Goal: Task Accomplishment & Management: Use online tool/utility

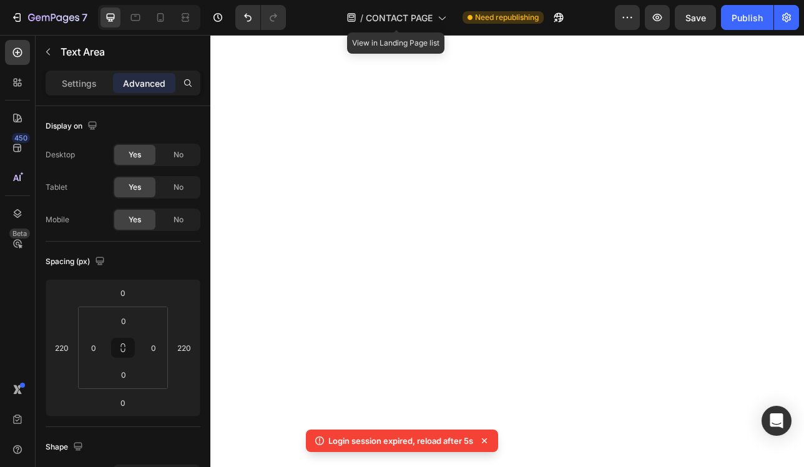
scroll to position [413, 0]
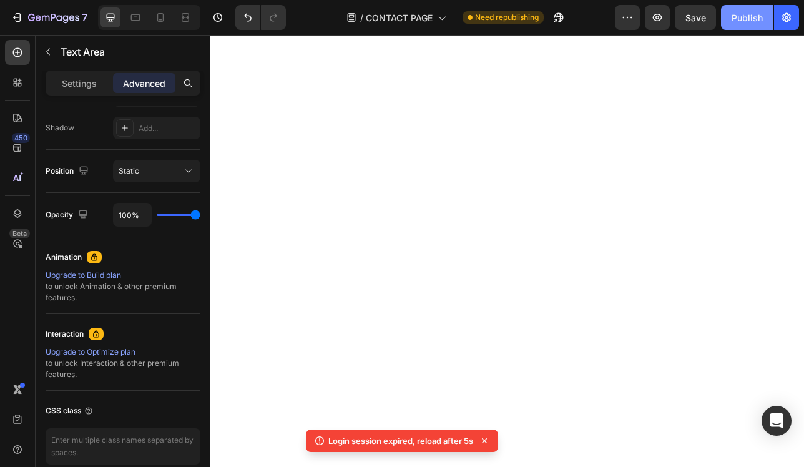
click at [744, 22] on div "Publish" at bounding box center [747, 17] width 31 height 13
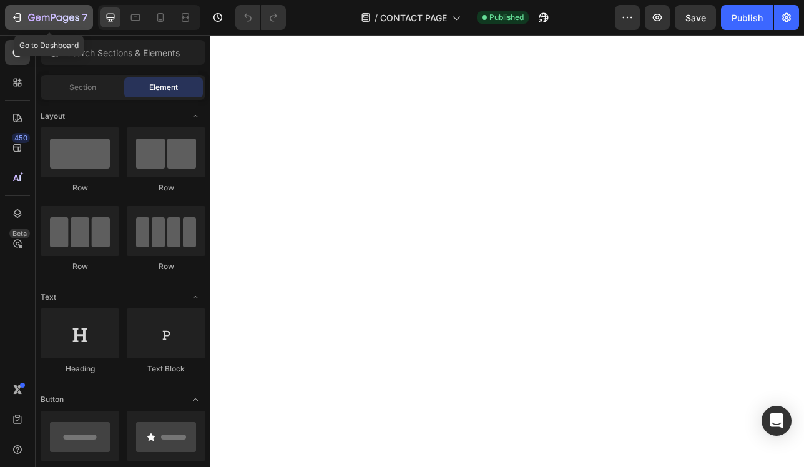
click at [47, 17] on icon "button" at bounding box center [53, 18] width 51 height 11
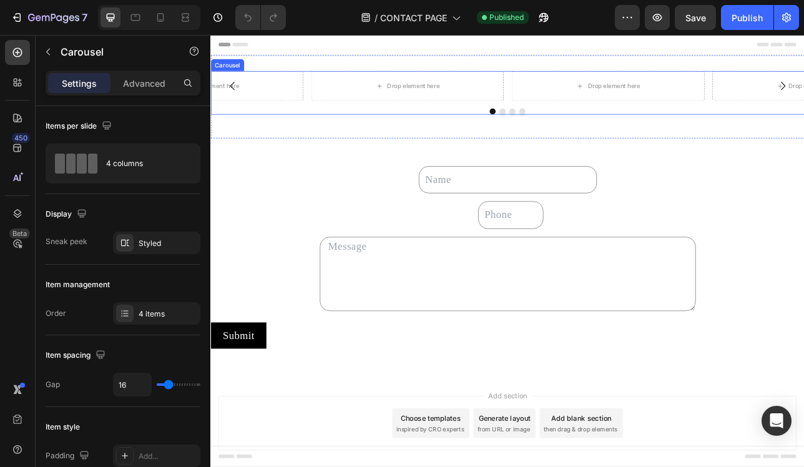
click at [369, 131] on div at bounding box center [584, 131] width 749 height 7
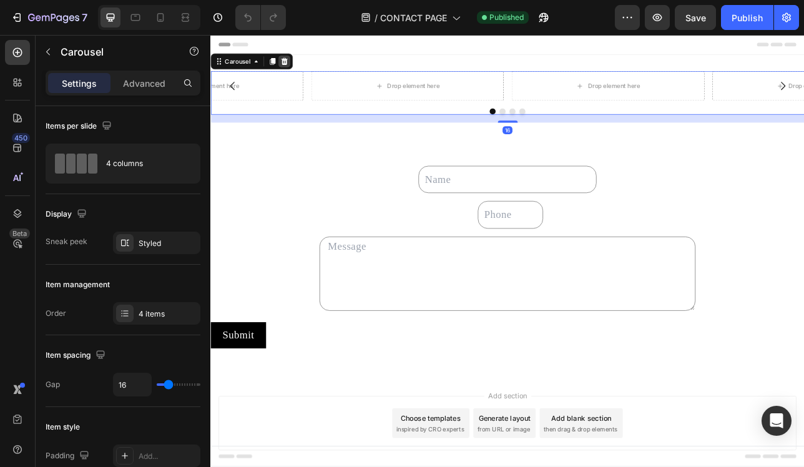
click at [298, 69] on div at bounding box center [303, 68] width 15 height 15
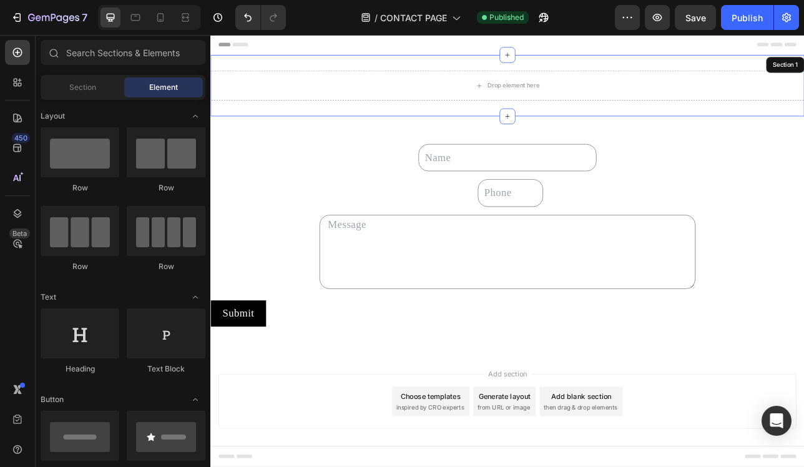
click at [340, 75] on div "Drop element here Section 1" at bounding box center [584, 99] width 749 height 77
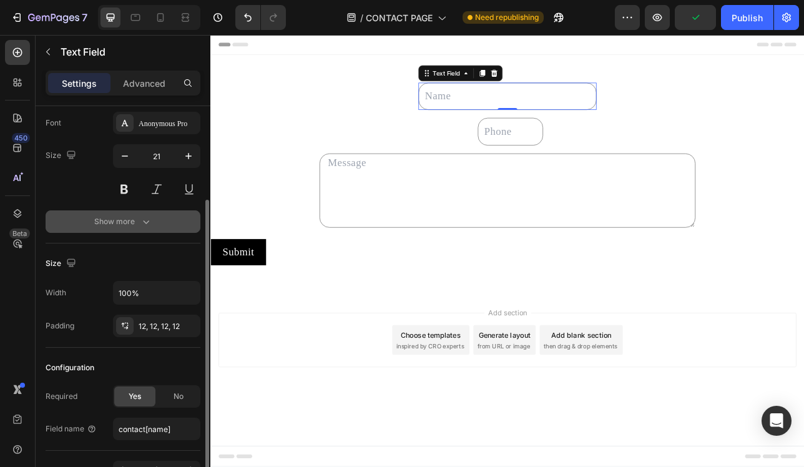
scroll to position [117, 0]
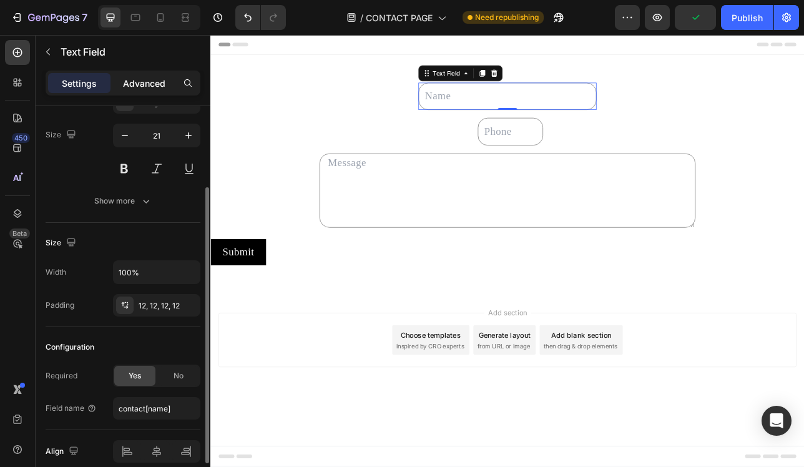
click at [144, 83] on p "Advanced" at bounding box center [144, 83] width 42 height 13
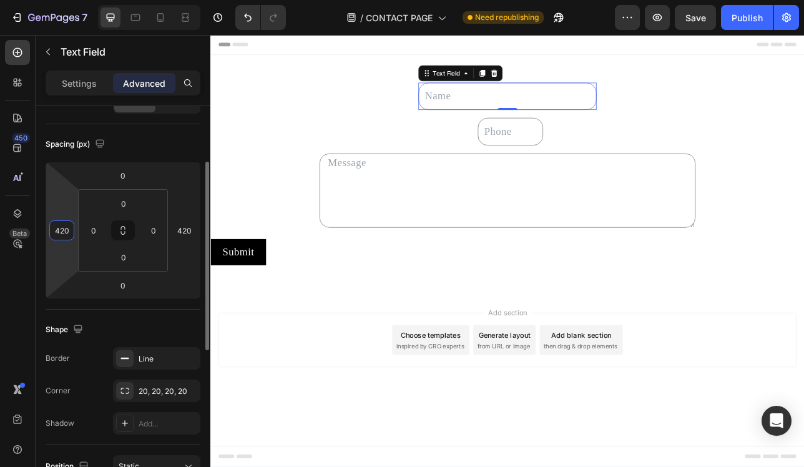
click at [60, 232] on input "420" at bounding box center [61, 230] width 19 height 19
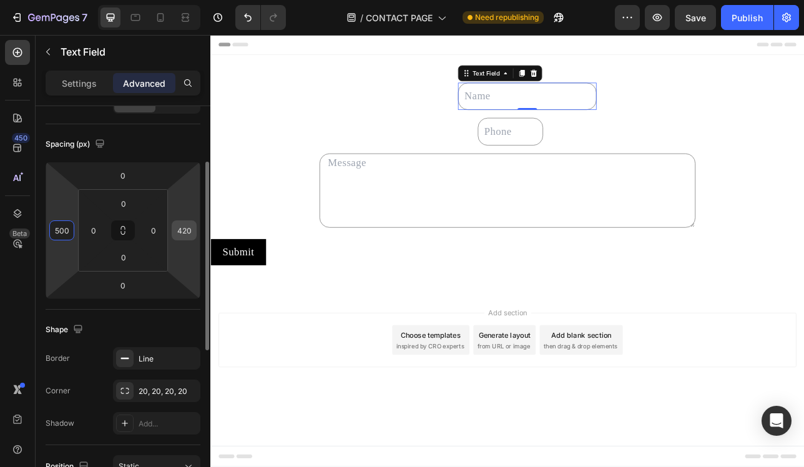
type input "500"
click at [184, 238] on input "420" at bounding box center [184, 230] width 19 height 19
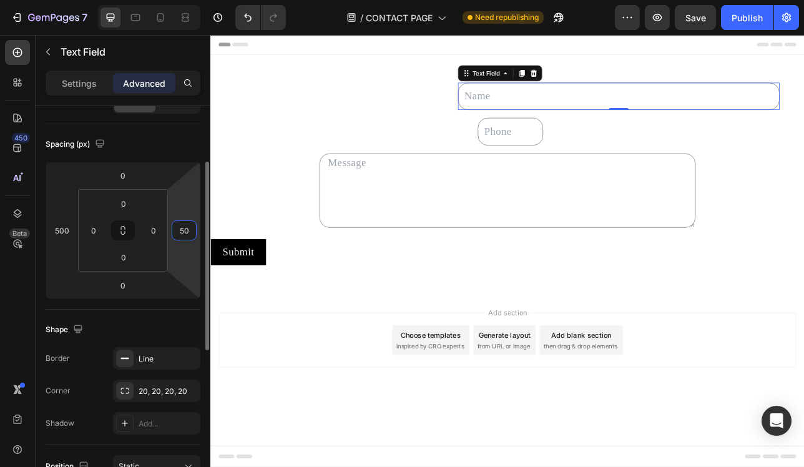
type input "500"
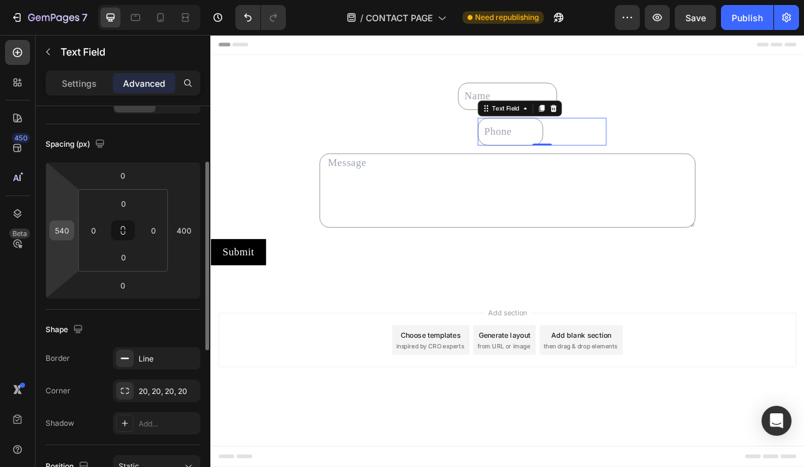
click at [62, 230] on input "540" at bounding box center [61, 230] width 19 height 19
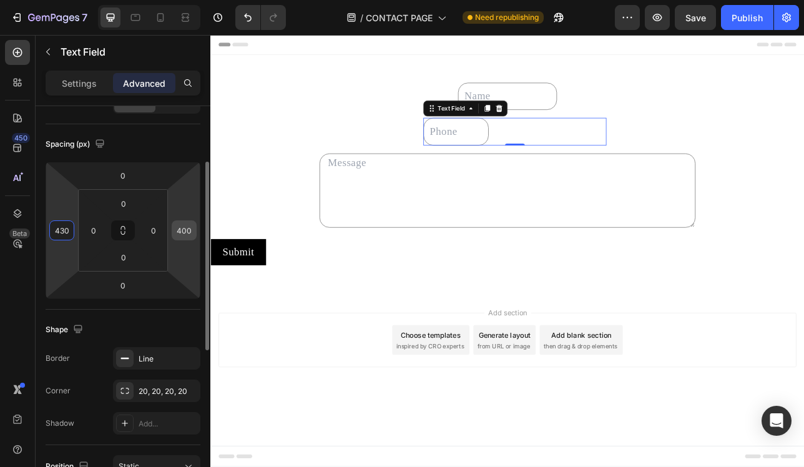
type input "430"
click at [192, 228] on input "400" at bounding box center [184, 230] width 19 height 19
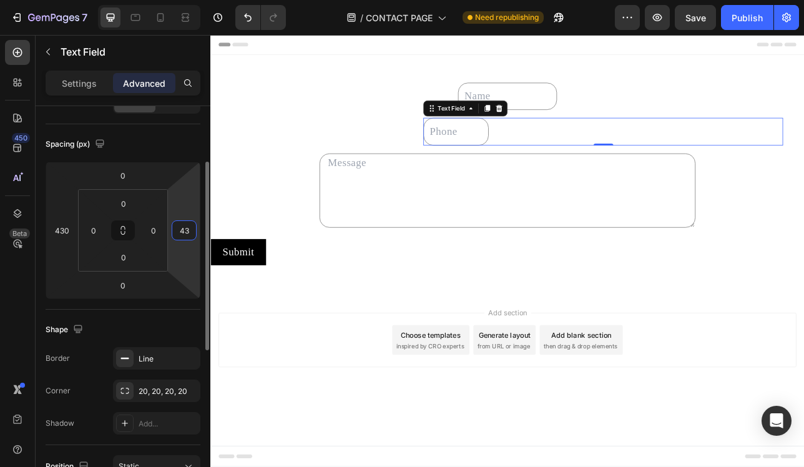
type input "4"
type input "100"
click at [168, 314] on div "Shape Border Line Corner 20, 20, 20, 20 Shadow Add..." at bounding box center [123, 377] width 155 height 135
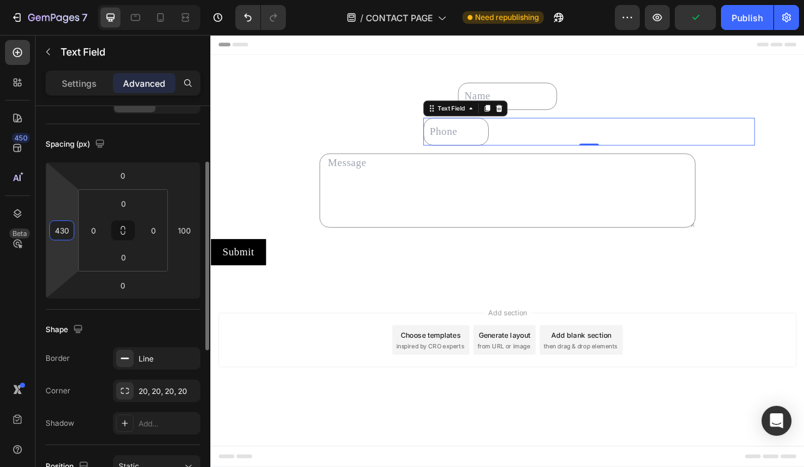
click at [61, 234] on input "430" at bounding box center [61, 230] width 19 height 19
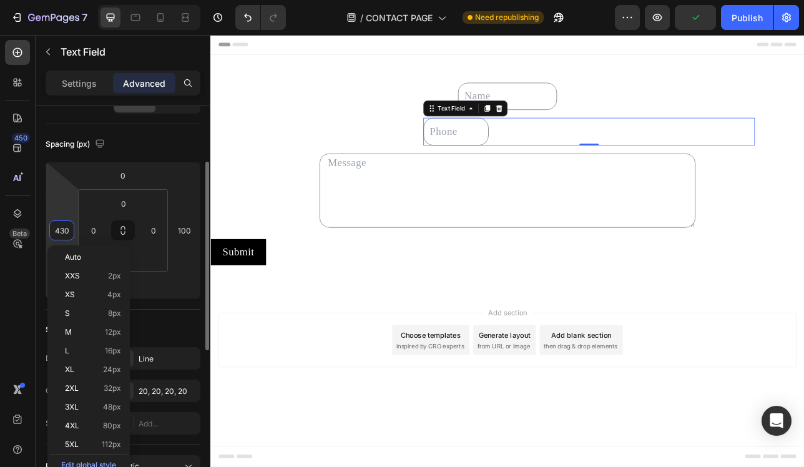
click at [66, 230] on input "430" at bounding box center [61, 230] width 19 height 19
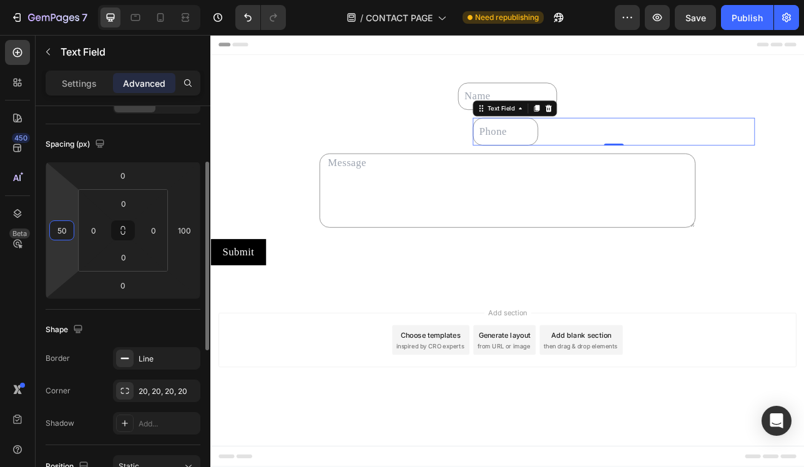
type input "540"
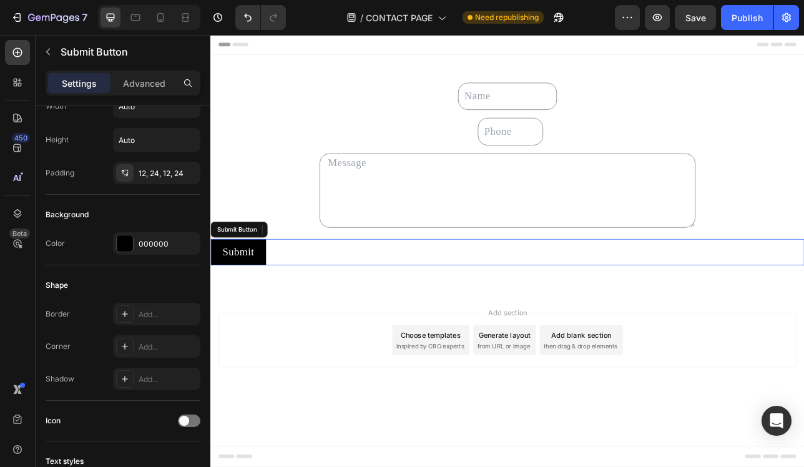
click at [388, 312] on div "Submit Submit Button" at bounding box center [584, 309] width 749 height 33
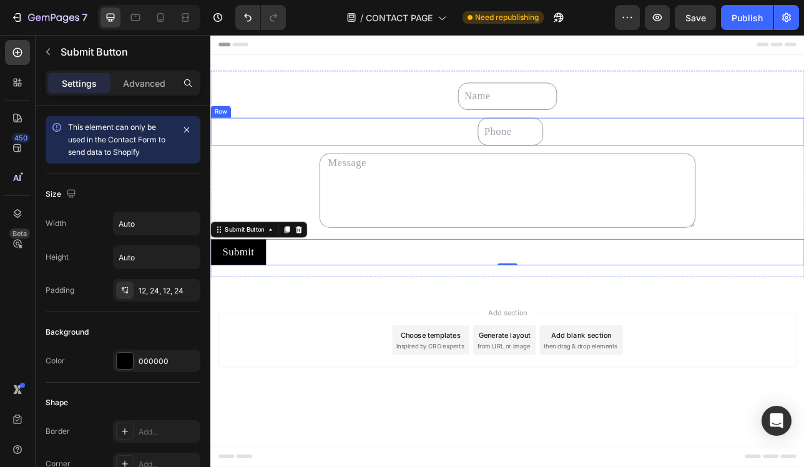
click at [543, 147] on div "Text Field" at bounding box center [584, 157] width 749 height 34
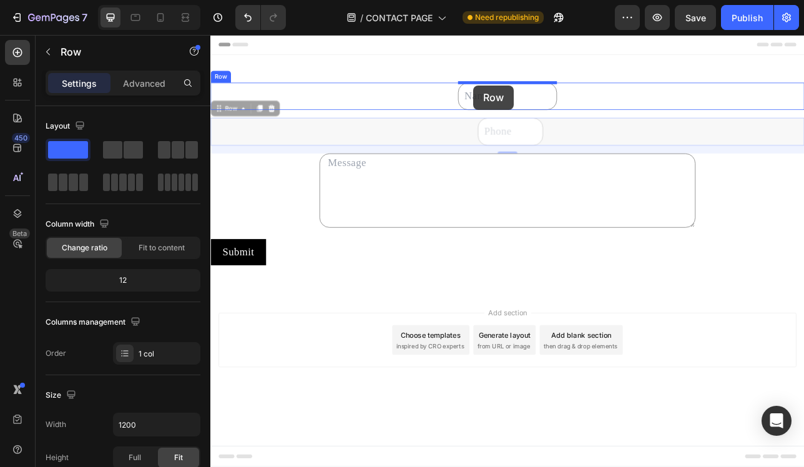
drag, startPoint x: 539, startPoint y: 146, endPoint x: 542, endPoint y: 99, distance: 47.5
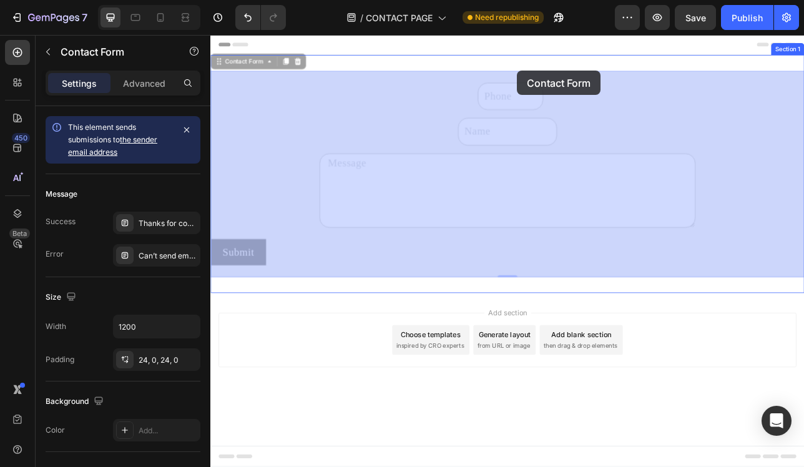
drag, startPoint x: 596, startPoint y: 95, endPoint x: 596, endPoint y: 87, distance: 8.1
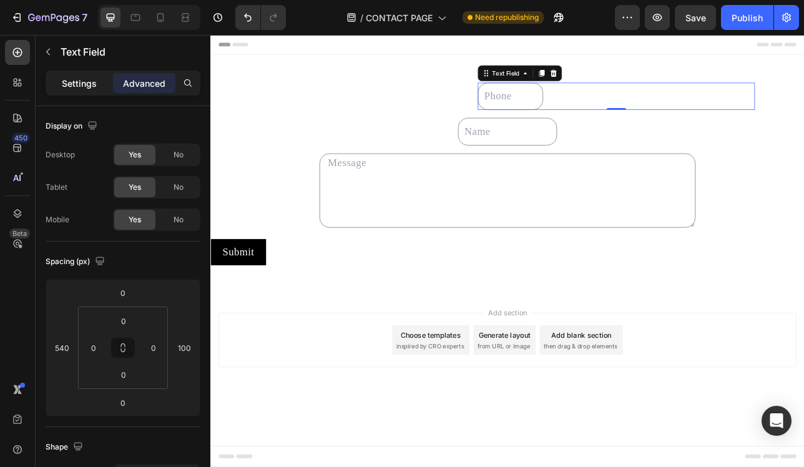
click at [72, 84] on p "Settings" at bounding box center [79, 83] width 35 height 13
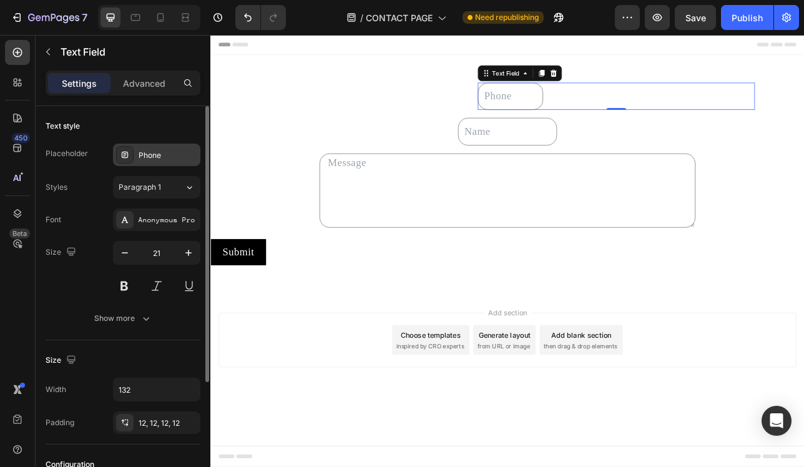
click at [155, 152] on div "Phone" at bounding box center [168, 155] width 59 height 11
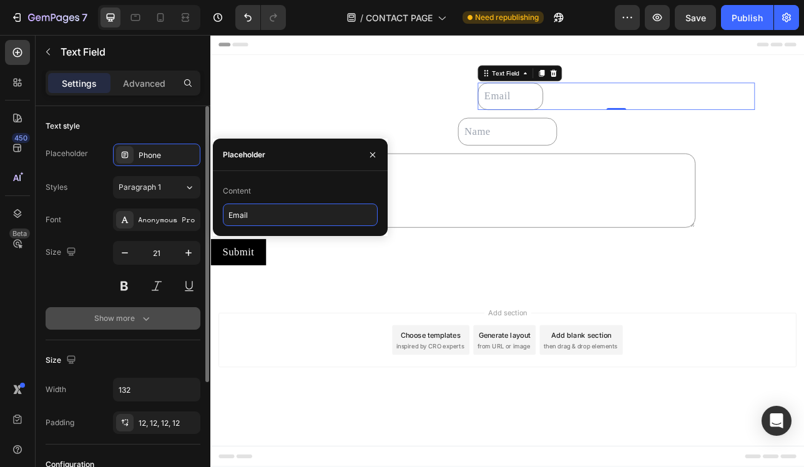
type input "Email"
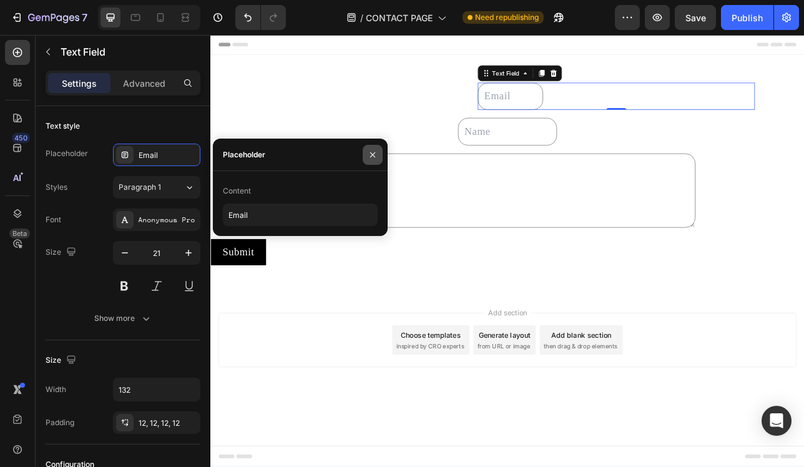
click at [372, 156] on icon "button" at bounding box center [373, 155] width 10 height 10
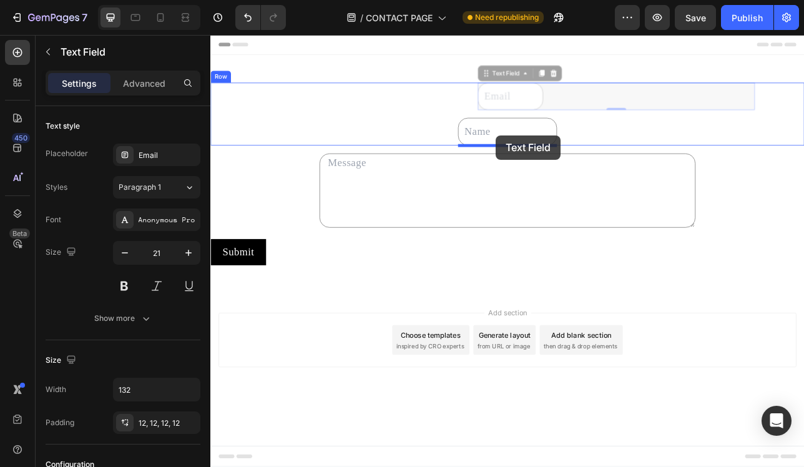
drag, startPoint x: 578, startPoint y: 119, endPoint x: 571, endPoint y: 162, distance: 43.0
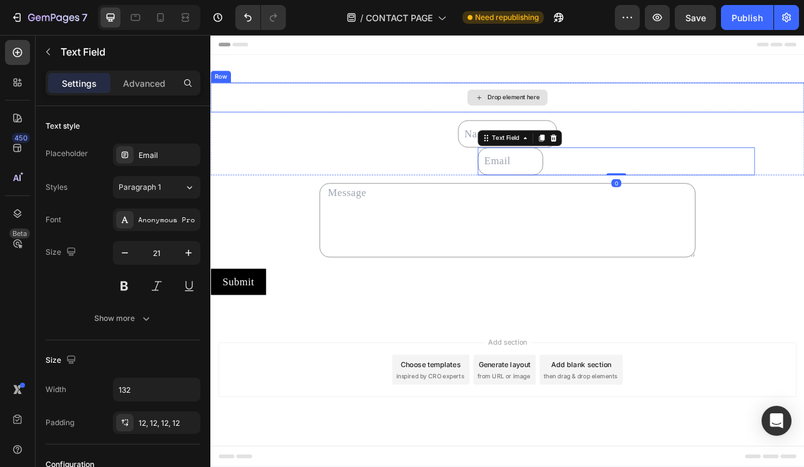
click at [490, 101] on div "Drop element here" at bounding box center [584, 114] width 749 height 37
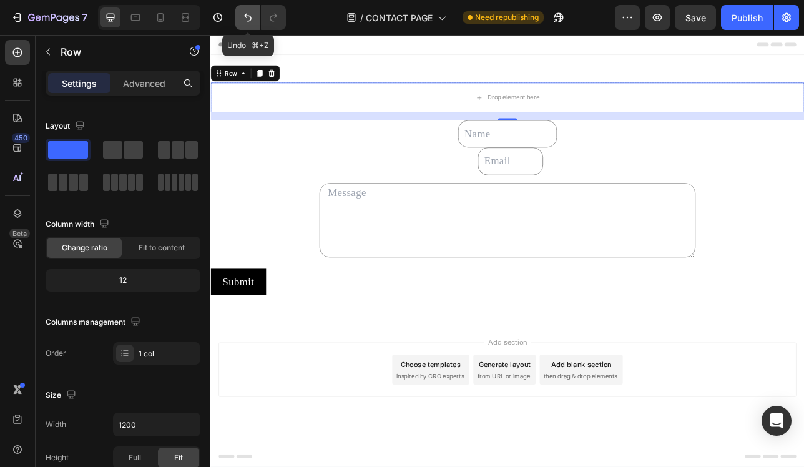
click at [244, 16] on icon "Undo/Redo" at bounding box center [248, 17] width 12 height 12
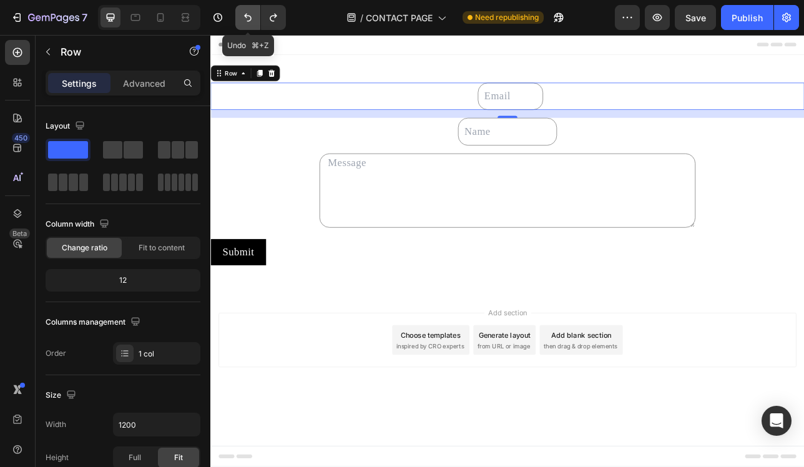
click at [244, 16] on icon "Undo/Redo" at bounding box center [248, 17] width 12 height 12
click at [283, 17] on button "Undo/Redo" at bounding box center [273, 17] width 25 height 25
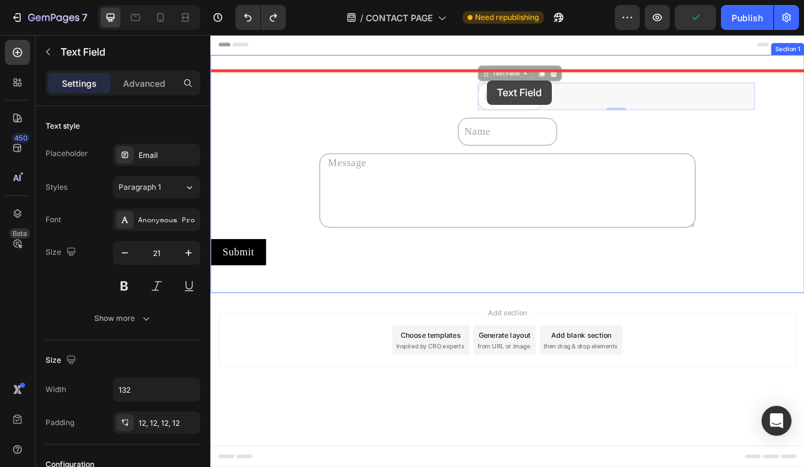
drag, startPoint x: 548, startPoint y: 107, endPoint x: 559, endPoint y: 93, distance: 18.2
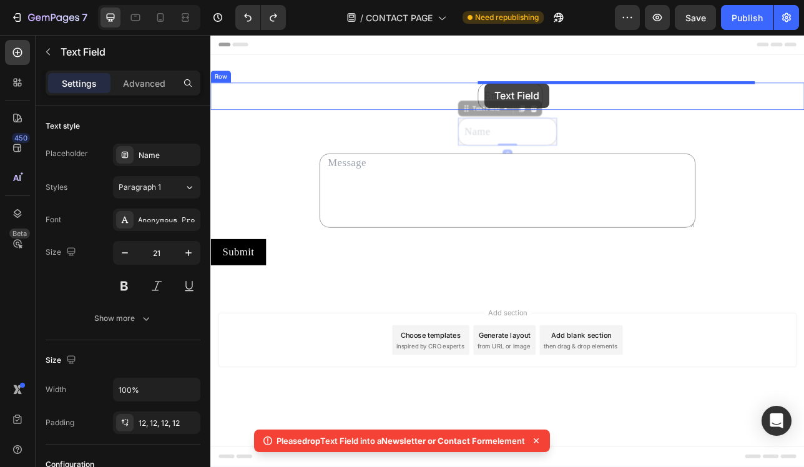
drag, startPoint x: 556, startPoint y: 146, endPoint x: 556, endPoint y: 96, distance: 50.0
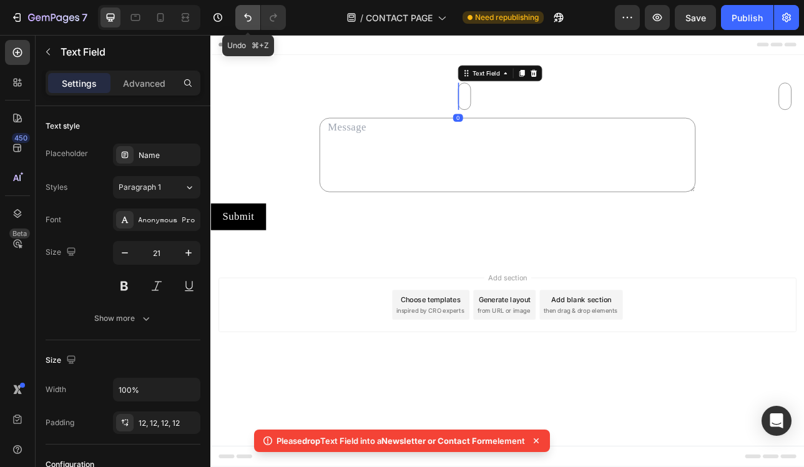
click at [251, 19] on icon "Undo/Redo" at bounding box center [247, 18] width 7 height 8
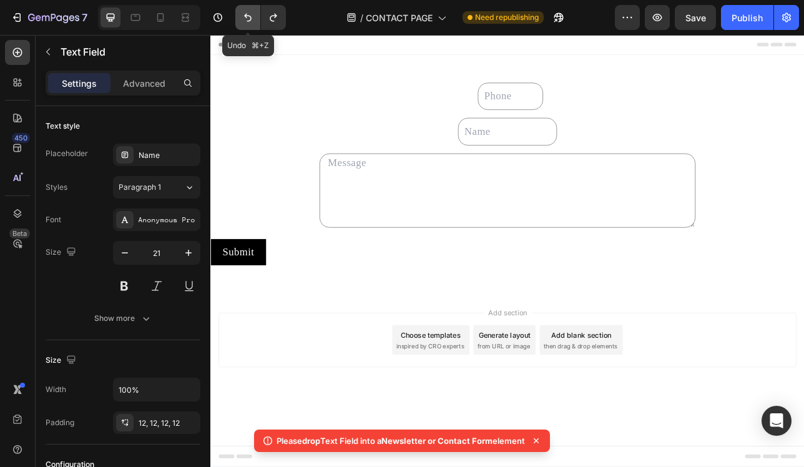
click at [251, 19] on icon "Undo/Redo" at bounding box center [247, 18] width 7 height 8
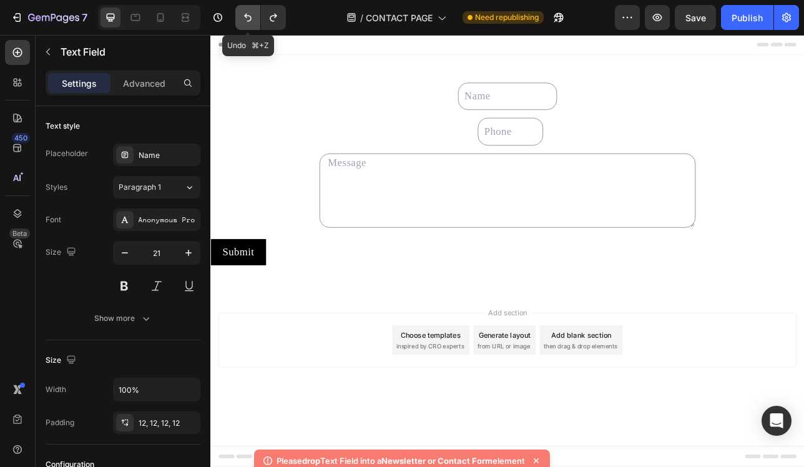
click at [251, 19] on icon "Undo/Redo" at bounding box center [247, 18] width 7 height 8
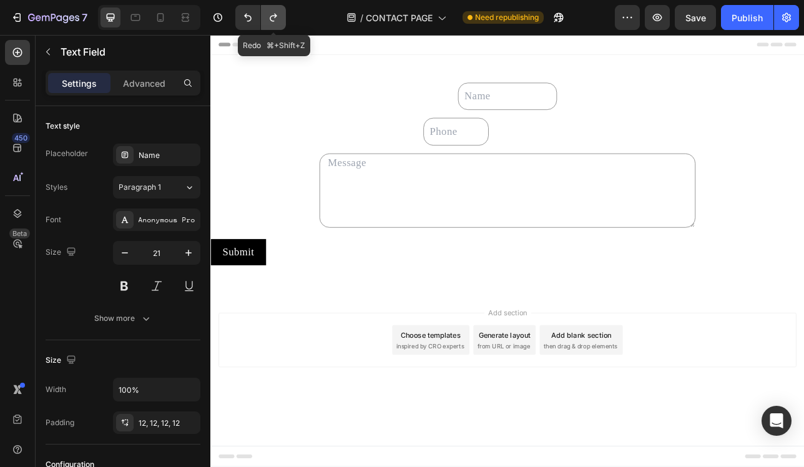
click at [267, 17] on icon "Undo/Redo" at bounding box center [273, 17] width 12 height 12
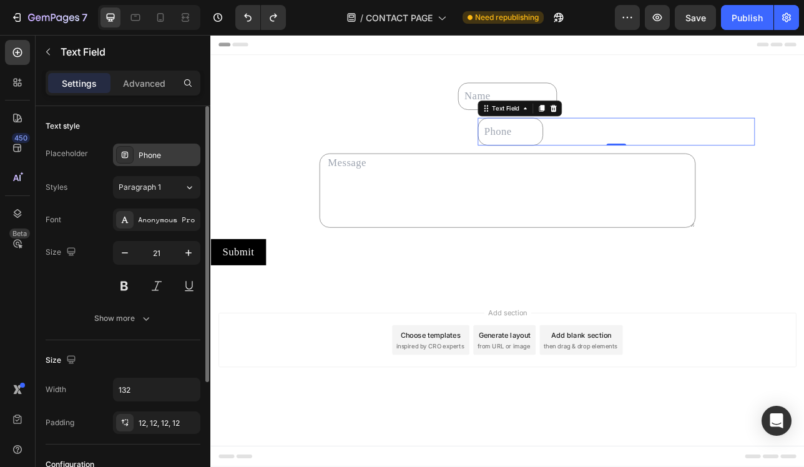
click at [170, 154] on div "Phone" at bounding box center [168, 155] width 59 height 11
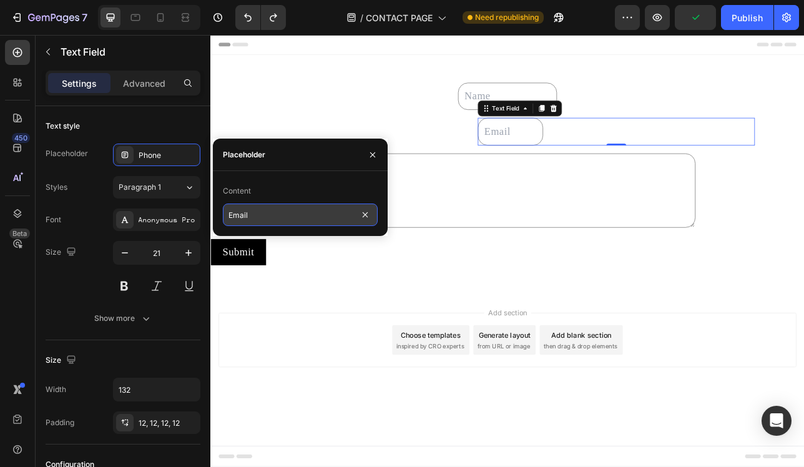
type input "Email"
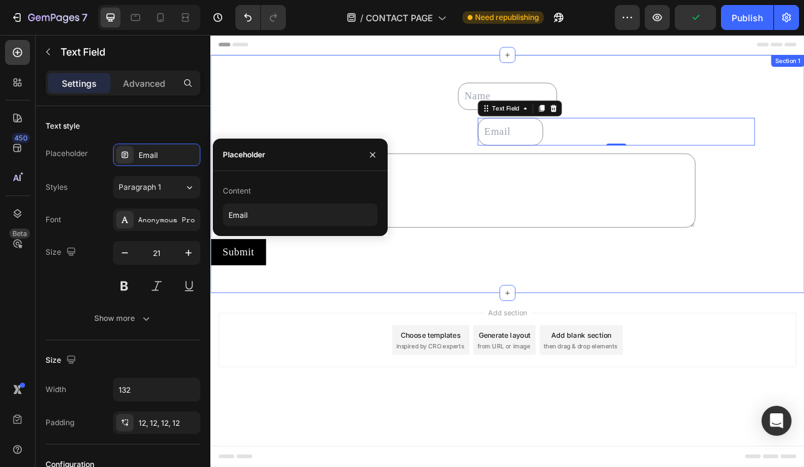
click at [510, 348] on div "Text Field Row Text Field 0 Row Text Area Row Submit Submit Button Contact Form…" at bounding box center [584, 211] width 749 height 300
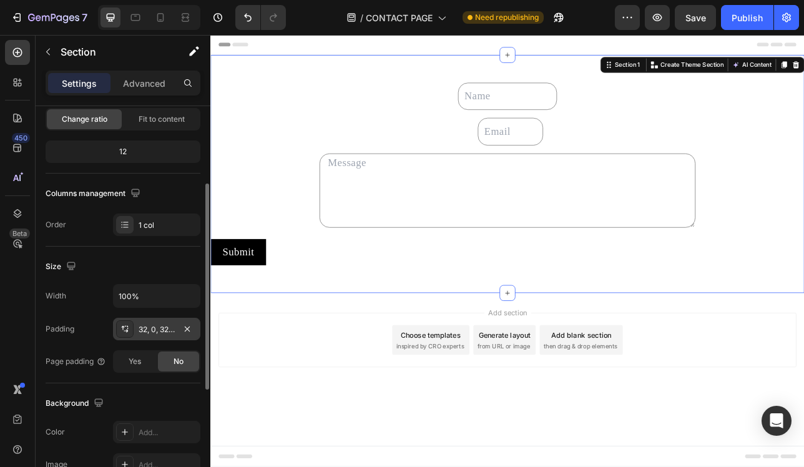
scroll to position [160, 0]
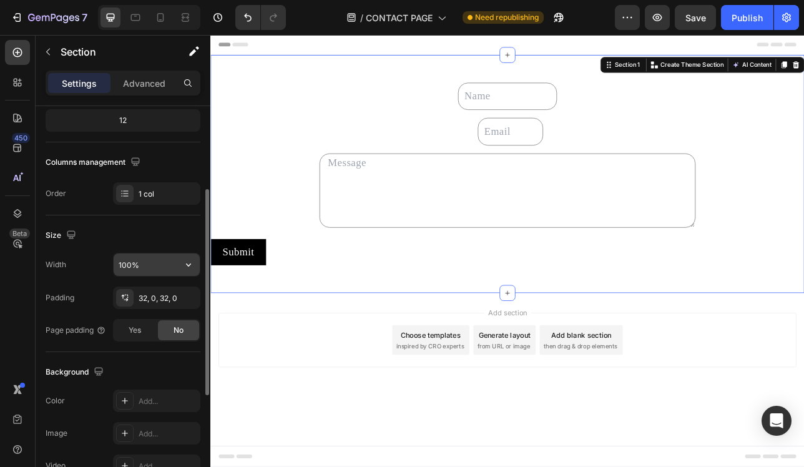
click at [139, 261] on input "100%" at bounding box center [157, 265] width 86 height 22
click at [177, 262] on button "button" at bounding box center [188, 265] width 22 height 22
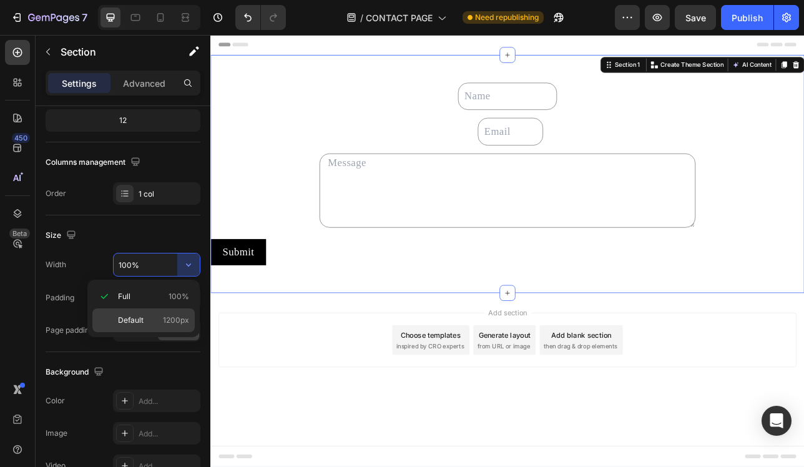
click at [174, 315] on span "1200px" at bounding box center [176, 320] width 26 height 11
type input "1200"
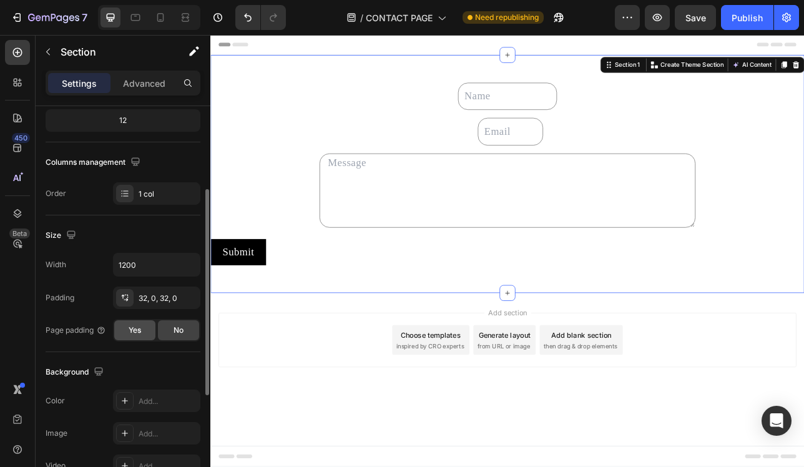
click at [137, 330] on span "Yes" at bounding box center [135, 330] width 12 height 11
click at [167, 325] on div "No" at bounding box center [178, 330] width 41 height 20
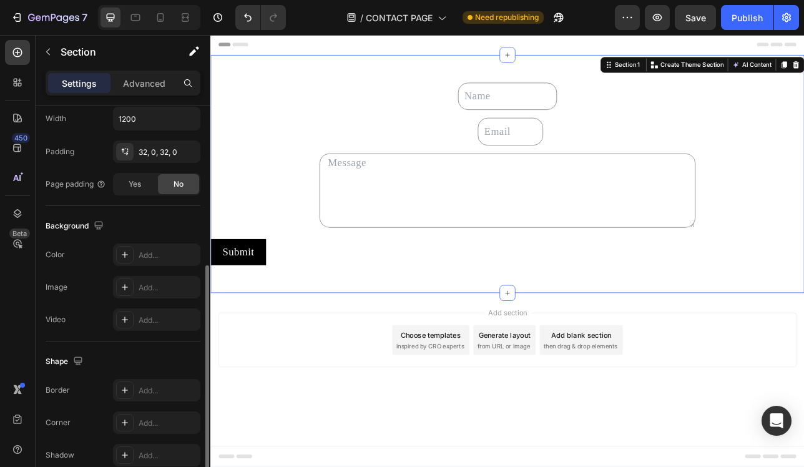
scroll to position [365, 0]
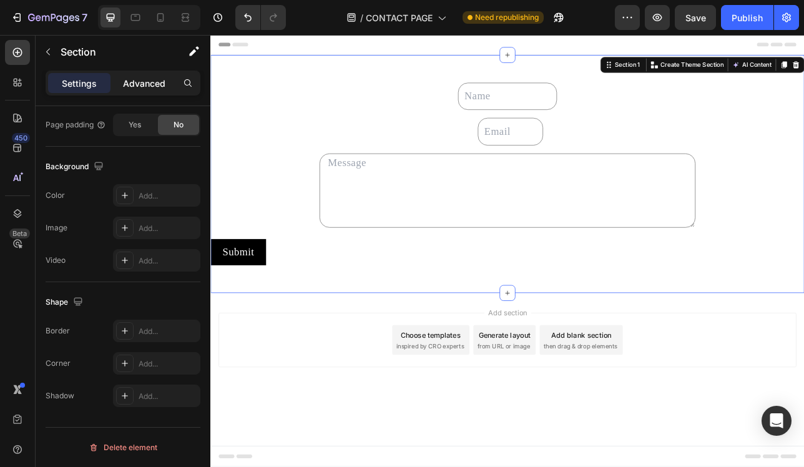
click at [142, 77] on p "Advanced" at bounding box center [144, 83] width 42 height 13
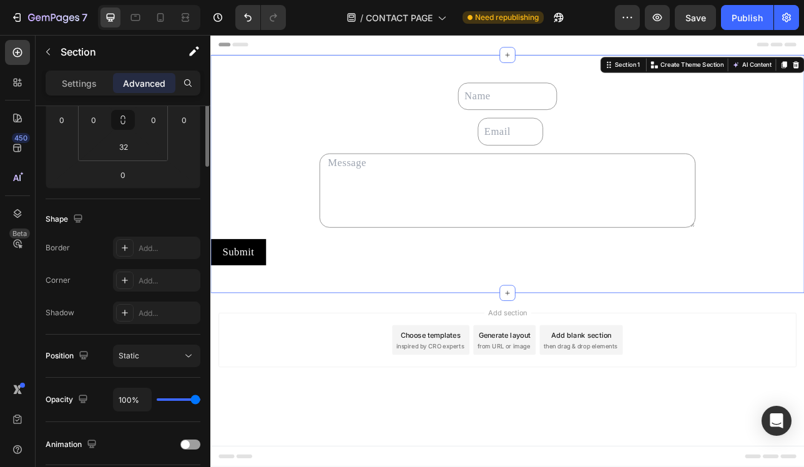
scroll to position [0, 0]
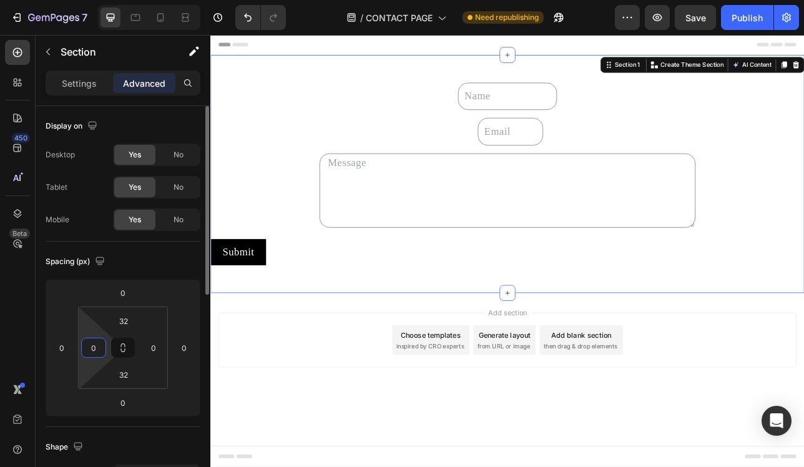
click at [91, 346] on input "0" at bounding box center [93, 347] width 19 height 19
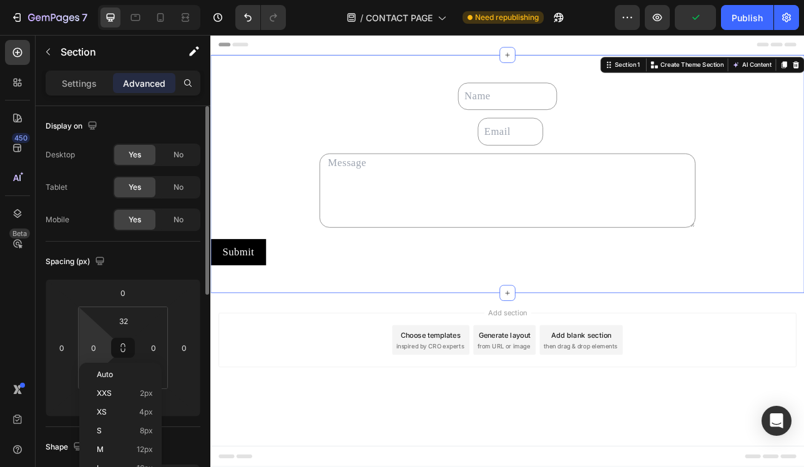
click at [84, 261] on div "Spacing (px)" at bounding box center [77, 262] width 62 height 17
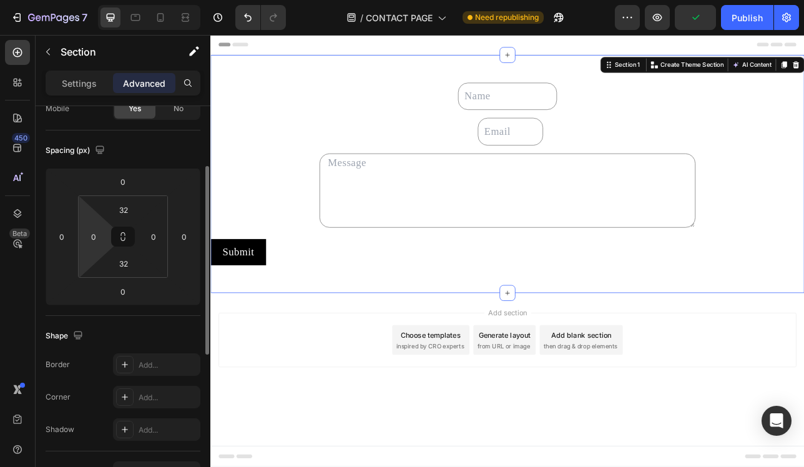
scroll to position [121, 0]
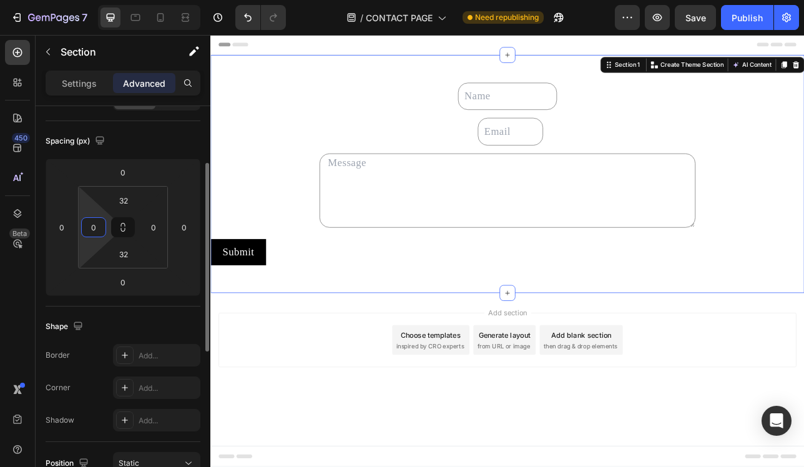
click at [95, 227] on input "0" at bounding box center [93, 227] width 19 height 19
type input "-"
type input "0"
click at [121, 142] on div "Spacing (px)" at bounding box center [123, 141] width 155 height 20
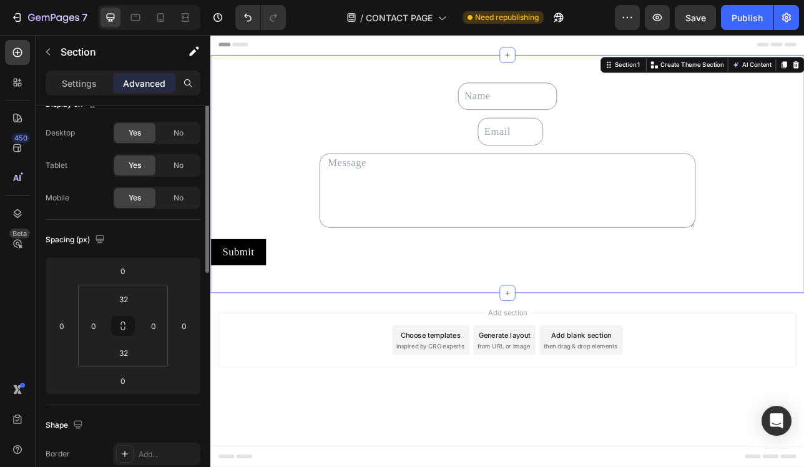
scroll to position [0, 0]
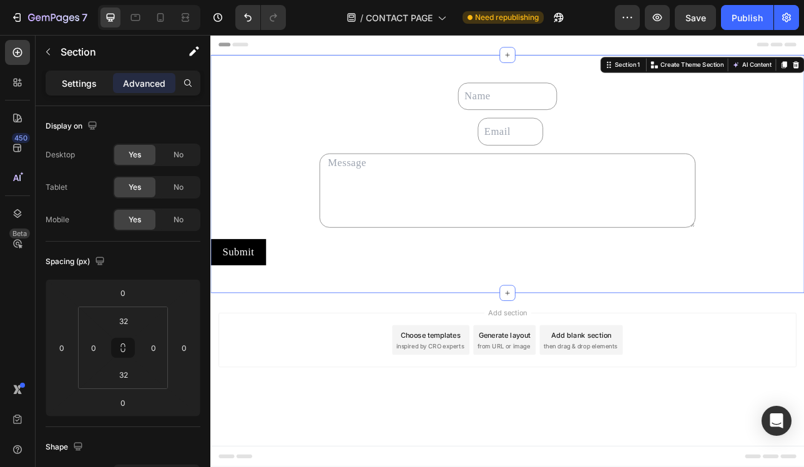
click at [87, 76] on div "Settings" at bounding box center [79, 83] width 62 height 20
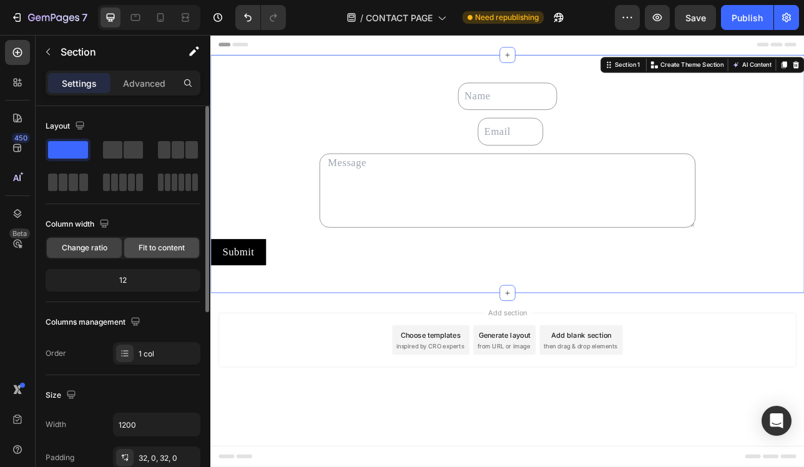
click at [155, 247] on span "Fit to content" at bounding box center [162, 247] width 46 height 11
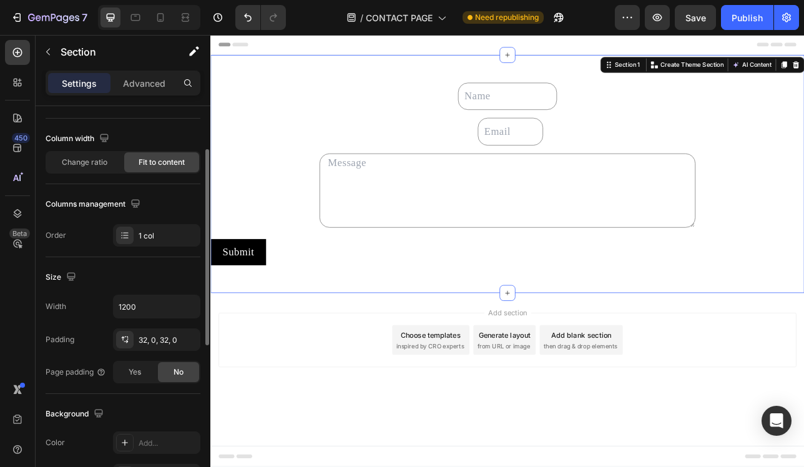
scroll to position [86, 0]
click at [149, 313] on input "1200" at bounding box center [157, 306] width 86 height 22
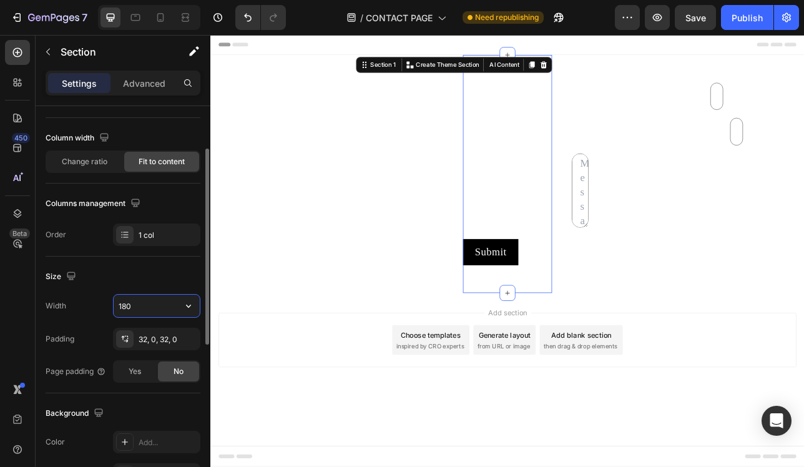
type input "1800"
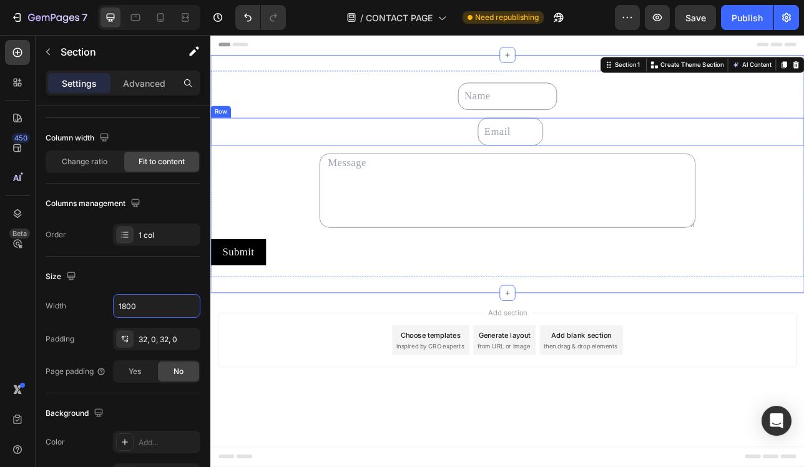
click at [493, 165] on div "Text Field" at bounding box center [584, 157] width 749 height 34
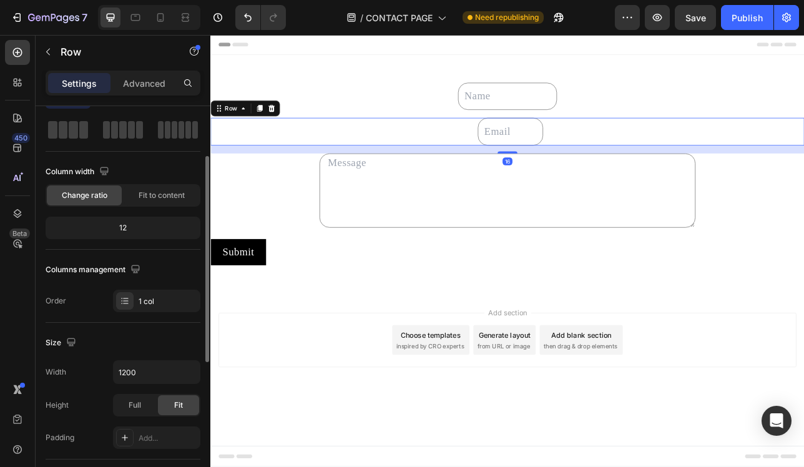
scroll to position [69, 0]
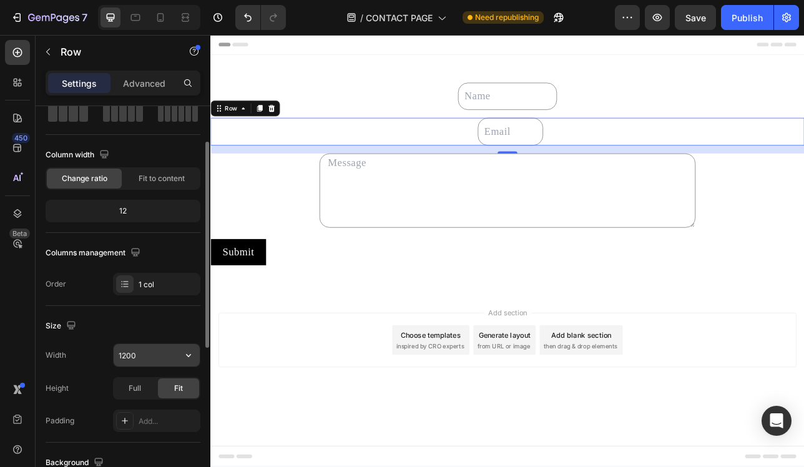
click at [169, 356] on input "1200" at bounding box center [157, 355] width 86 height 22
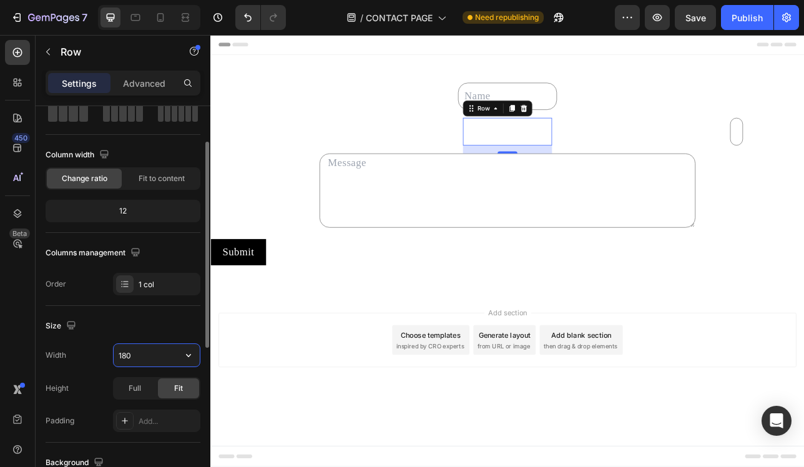
type input "1800"
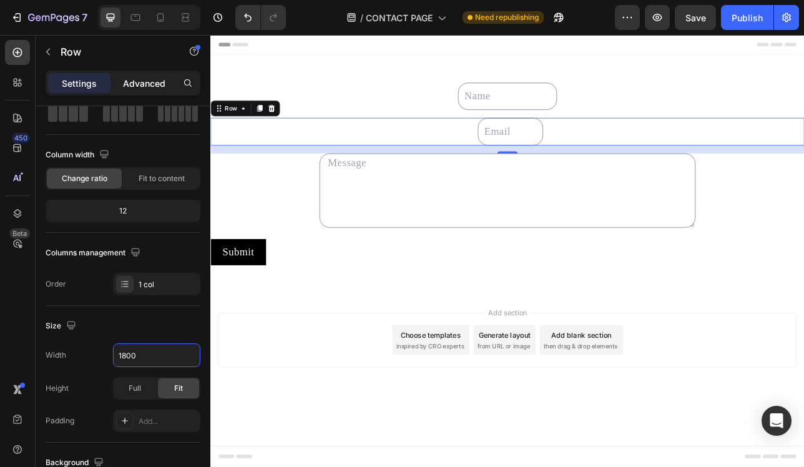
click at [157, 83] on p "Advanced" at bounding box center [144, 83] width 42 height 13
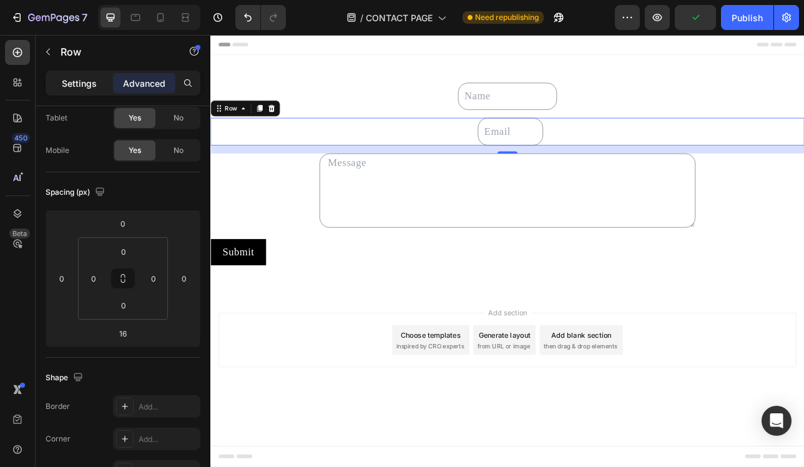
click at [89, 82] on p "Settings" at bounding box center [79, 83] width 35 height 13
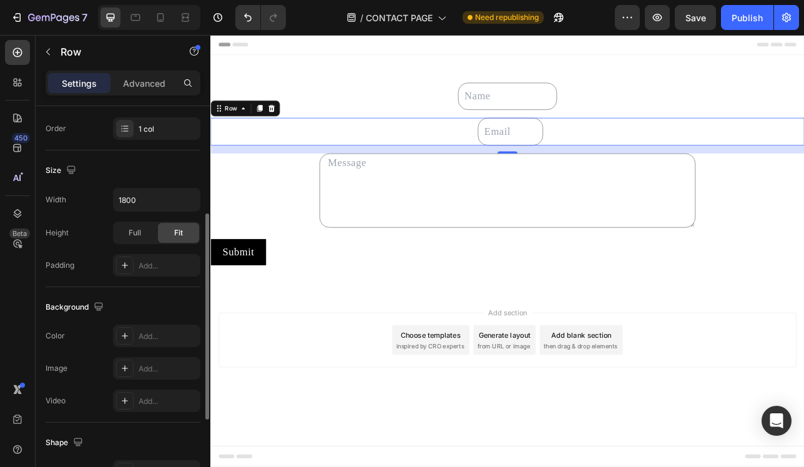
scroll to position [189, 0]
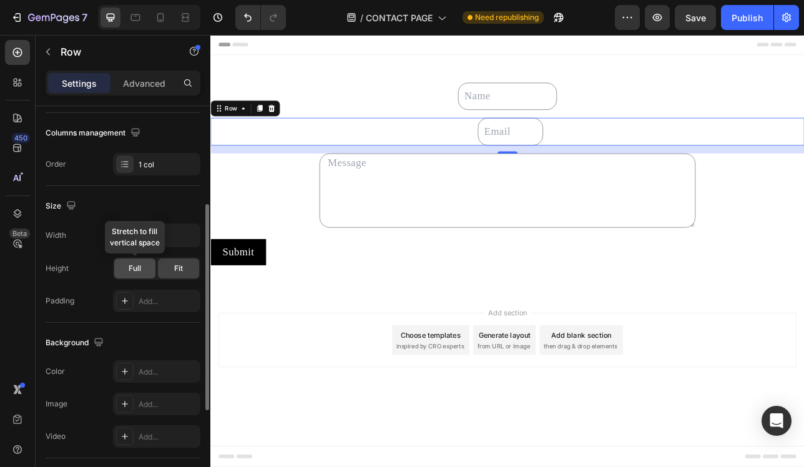
click at [143, 272] on div "Full" at bounding box center [134, 269] width 41 height 20
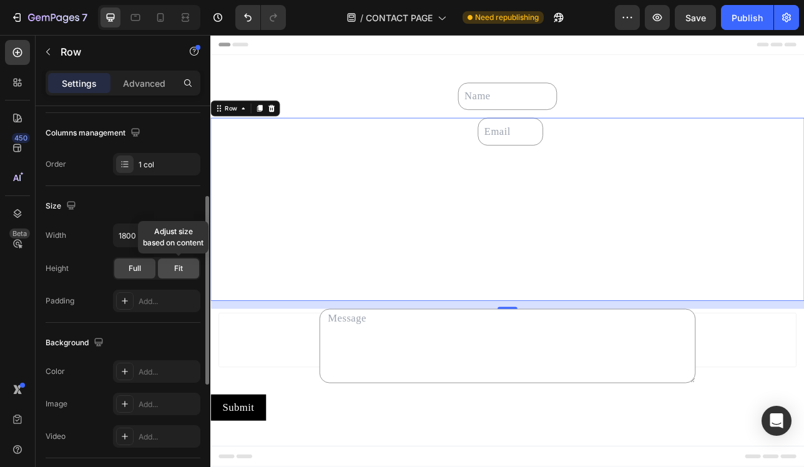
click at [167, 267] on div "Fit" at bounding box center [178, 269] width 41 height 20
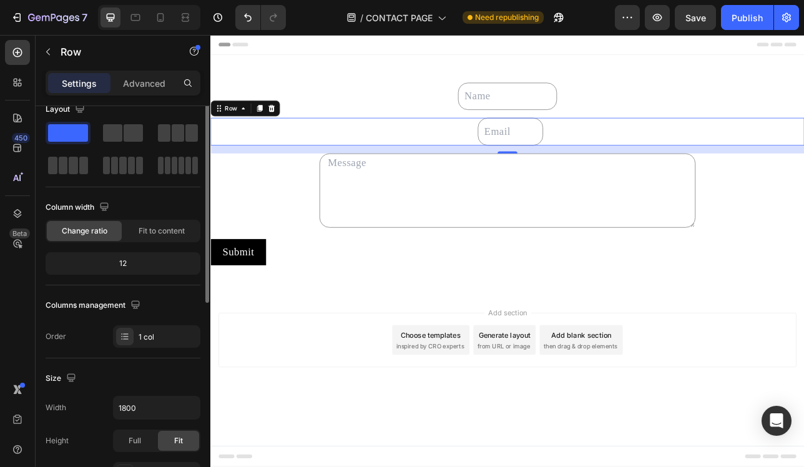
scroll to position [5, 0]
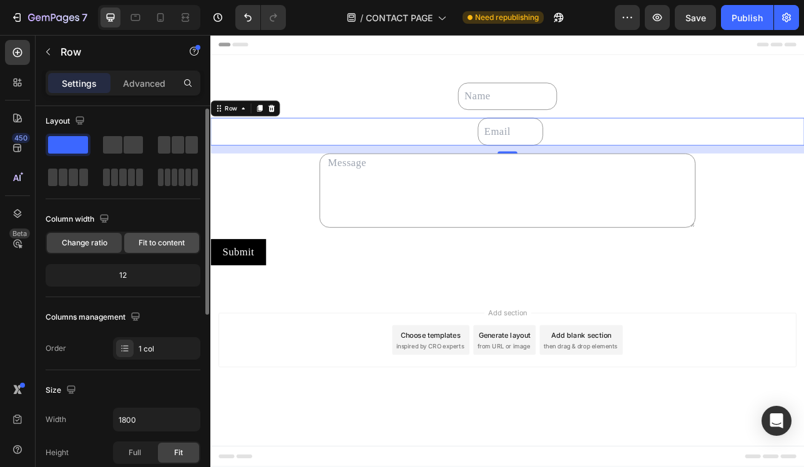
click at [165, 246] on span "Fit to content" at bounding box center [162, 242] width 46 height 11
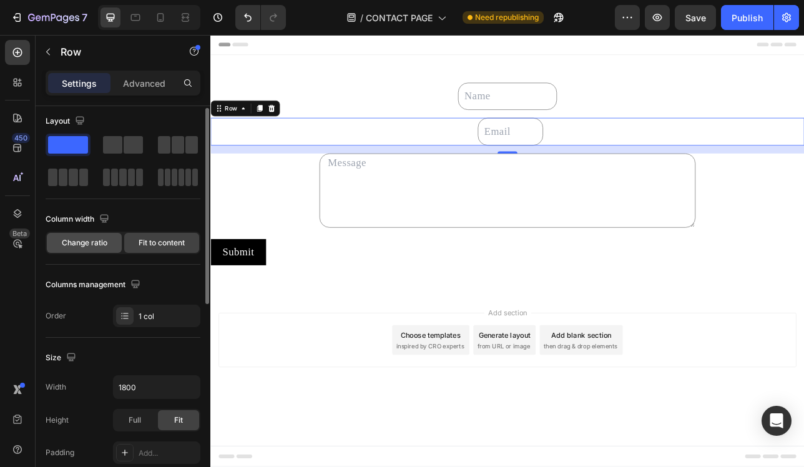
click at [85, 242] on span "Change ratio" at bounding box center [85, 242] width 46 height 11
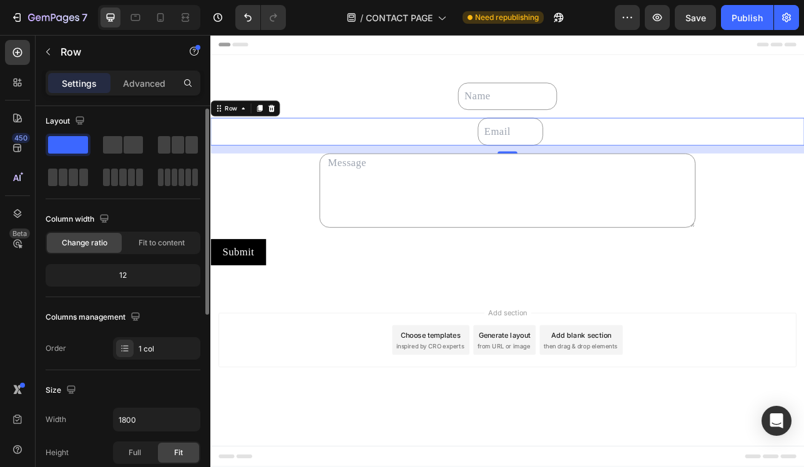
click at [147, 275] on div "12" at bounding box center [123, 275] width 150 height 17
click at [147, 278] on div "12" at bounding box center [123, 275] width 150 height 17
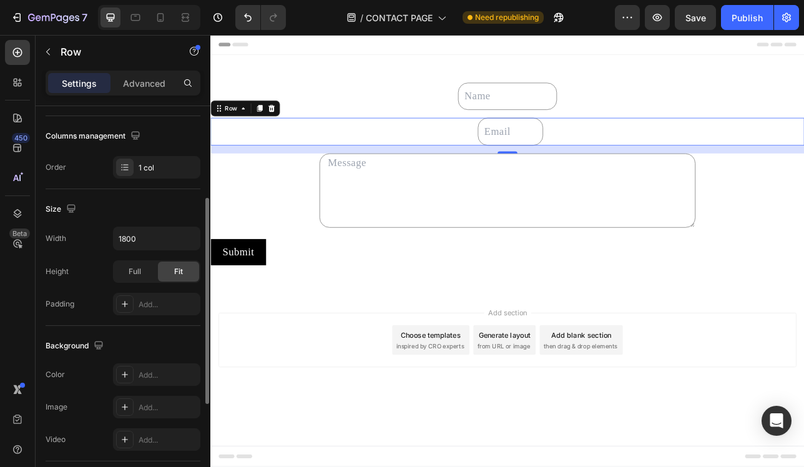
scroll to position [183, 0]
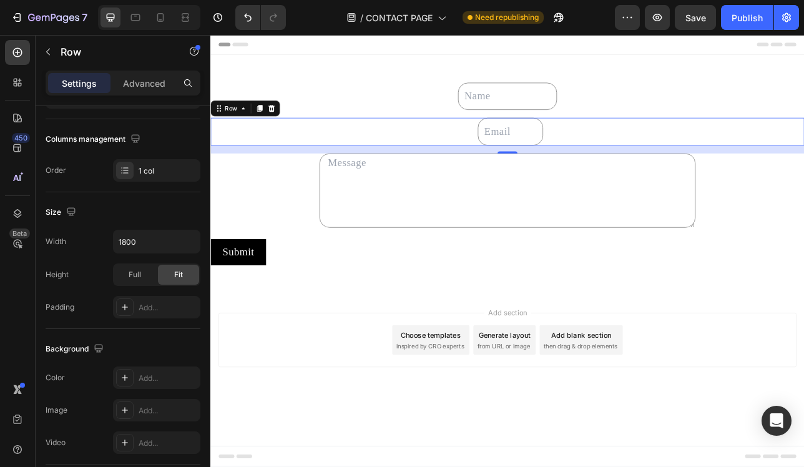
click at [336, 150] on div "Text Field" at bounding box center [584, 157] width 749 height 34
click at [512, 149] on div "Text Field" at bounding box center [584, 157] width 749 height 34
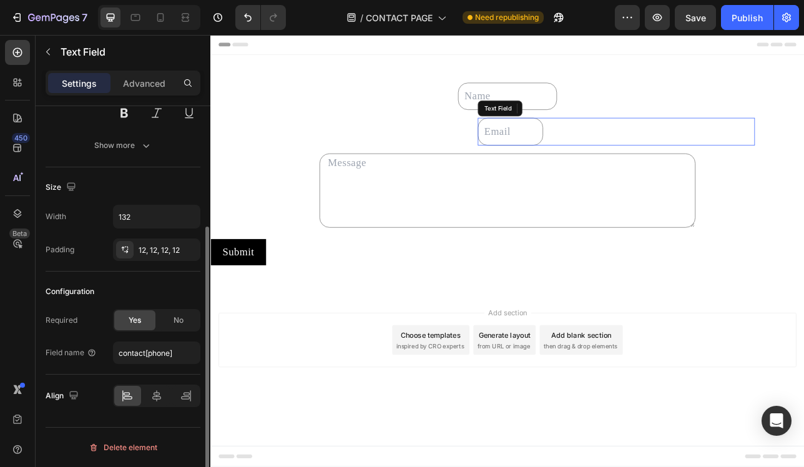
click at [561, 161] on input "text" at bounding box center [589, 157] width 82 height 34
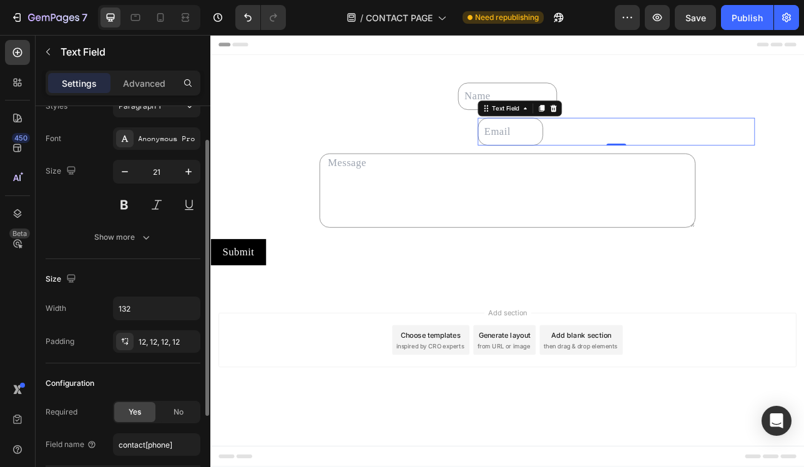
scroll to position [82, 0]
click at [143, 305] on input "132" at bounding box center [157, 308] width 86 height 22
type input "1"
type input "2"
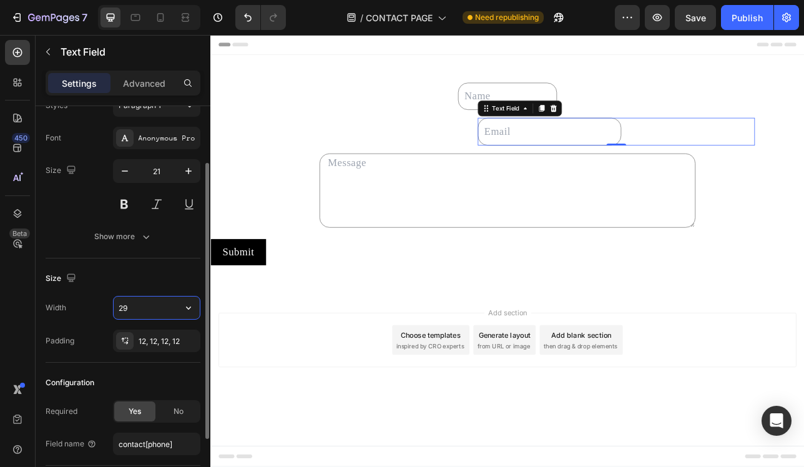
type input "2"
type input "310"
click at [144, 84] on p "Advanced" at bounding box center [144, 83] width 42 height 13
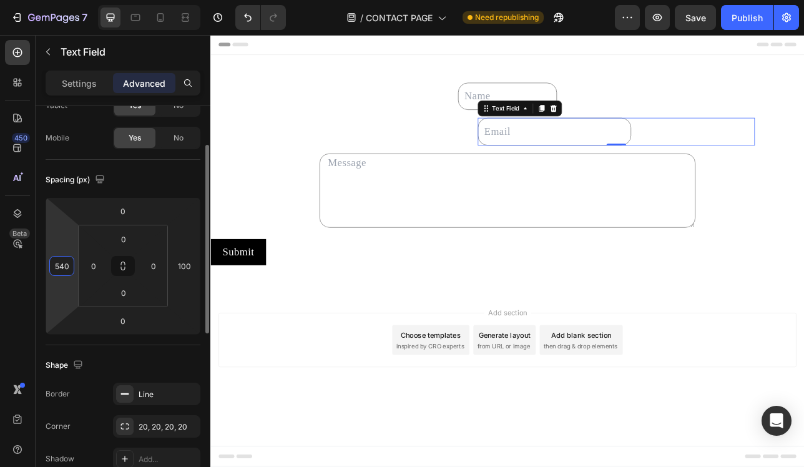
click at [68, 266] on input "540" at bounding box center [61, 266] width 19 height 19
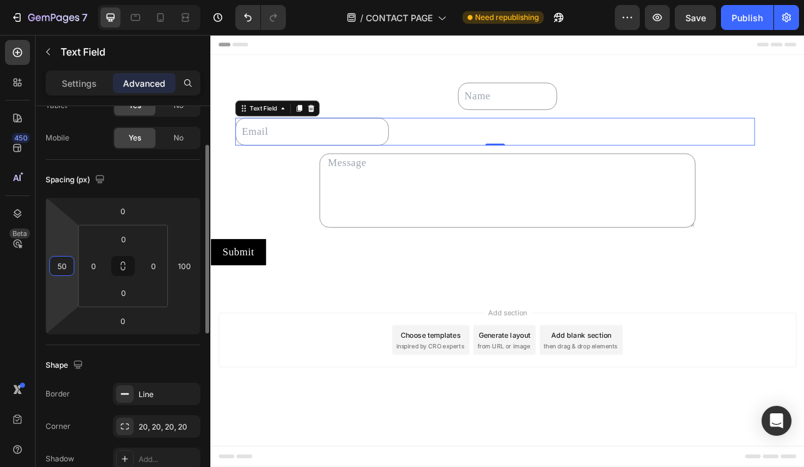
type input "5"
type input "450"
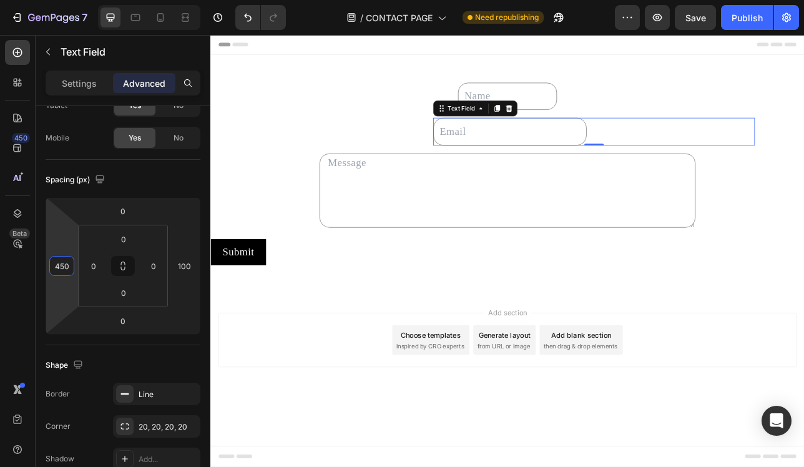
click at [267, 361] on div "Add section Choose templates inspired by CRO experts Generate layout from URL o…" at bounding box center [584, 438] width 749 height 154
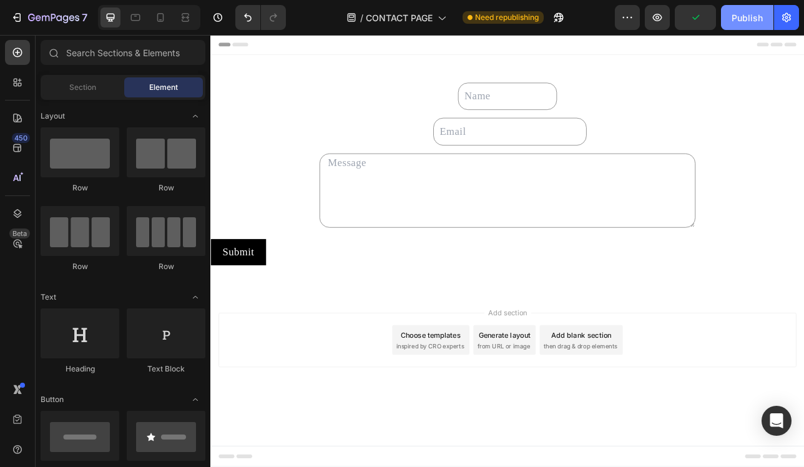
click at [740, 19] on div "Publish" at bounding box center [747, 17] width 31 height 13
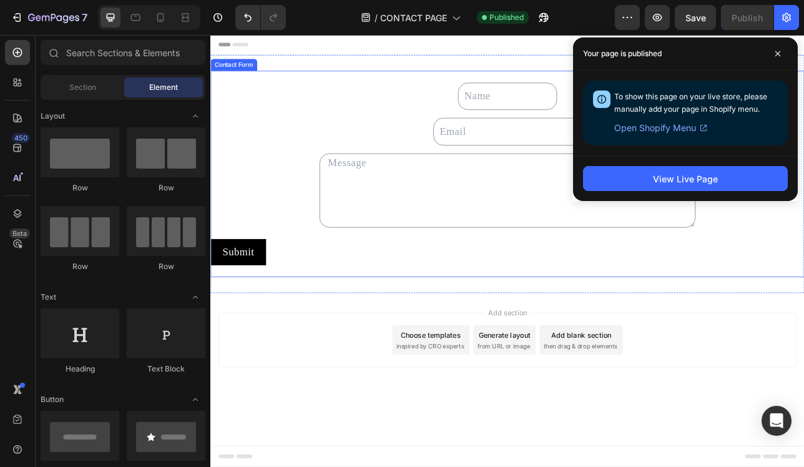
click at [491, 114] on div "Text Field" at bounding box center [584, 113] width 749 height 34
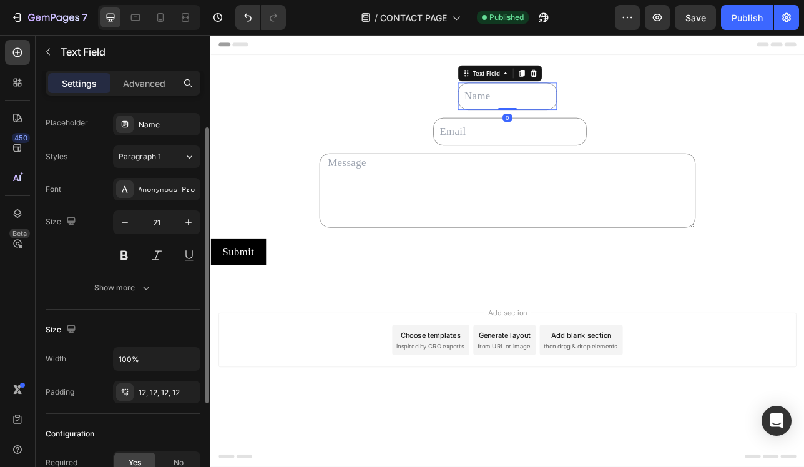
scroll to position [104, 0]
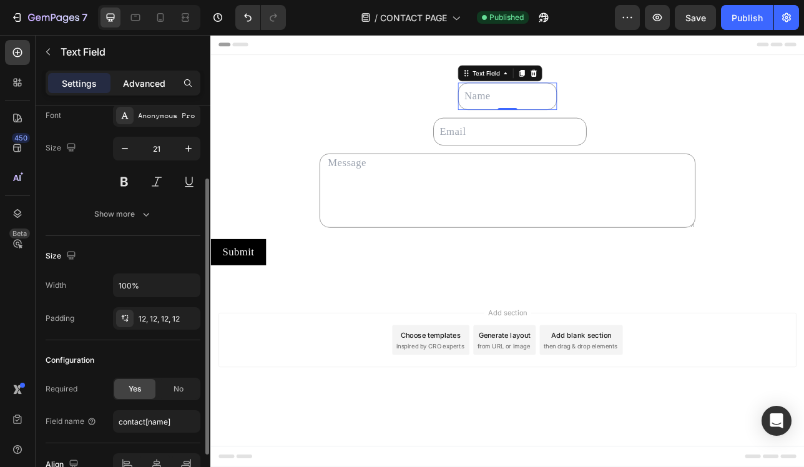
click at [142, 81] on p "Advanced" at bounding box center [144, 83] width 42 height 13
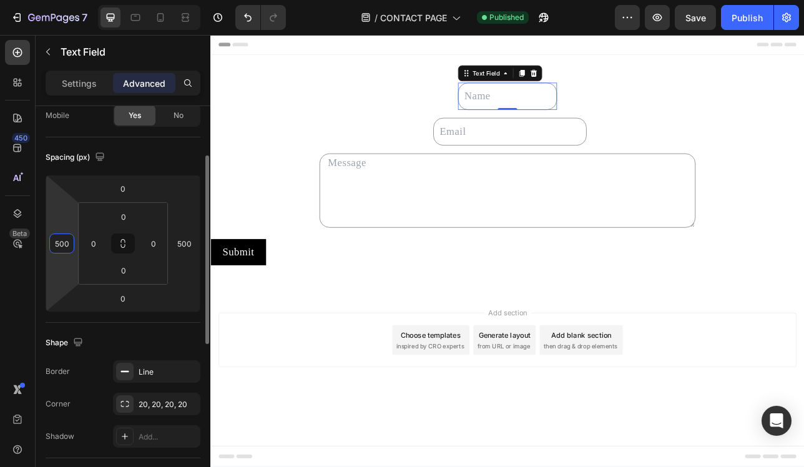
click at [62, 245] on input "500" at bounding box center [61, 243] width 19 height 19
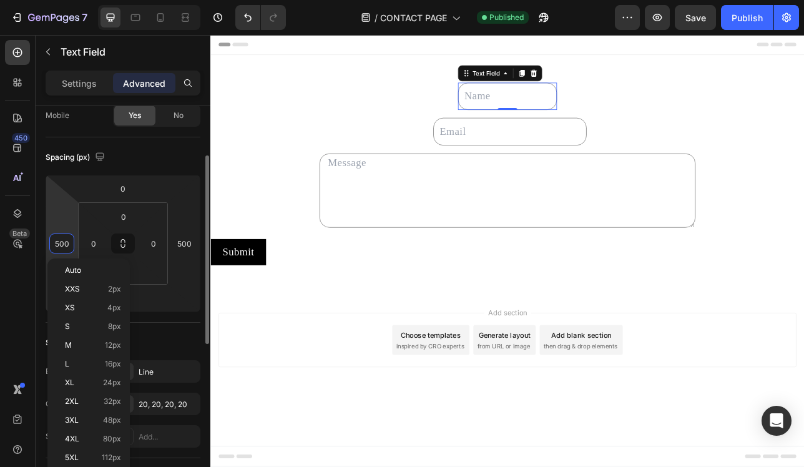
click at [64, 245] on input "500" at bounding box center [61, 243] width 19 height 19
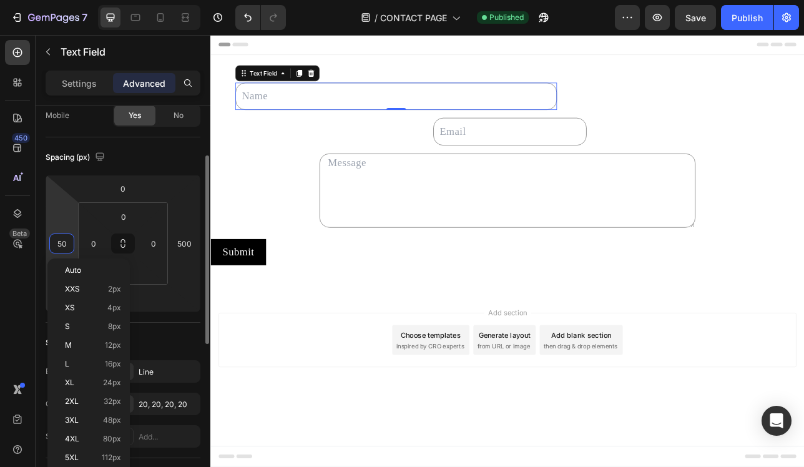
type input "540"
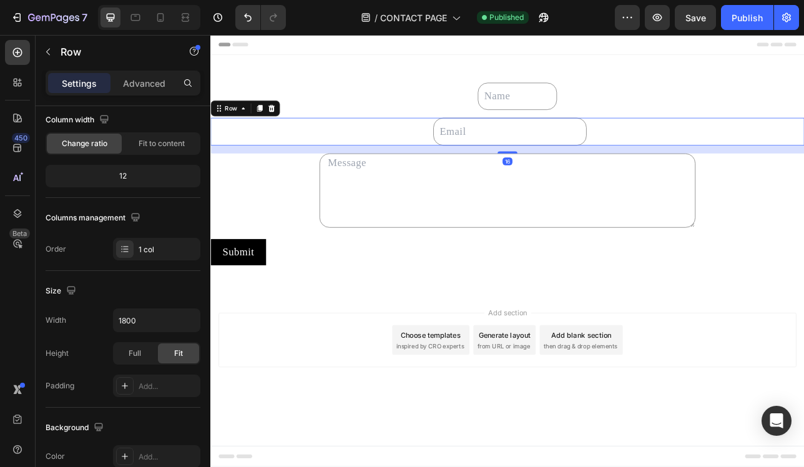
click at [487, 147] on div "Text Field" at bounding box center [584, 157] width 749 height 34
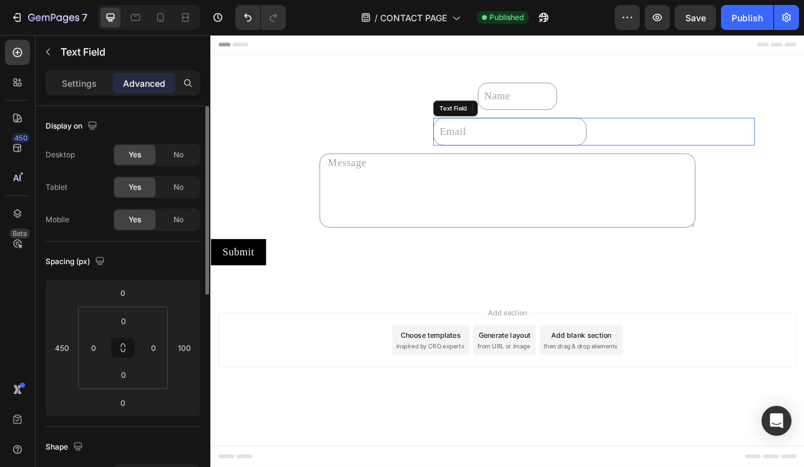
click at [500, 150] on input "text" at bounding box center [588, 157] width 194 height 34
click at [66, 350] on input "450" at bounding box center [61, 347] width 19 height 19
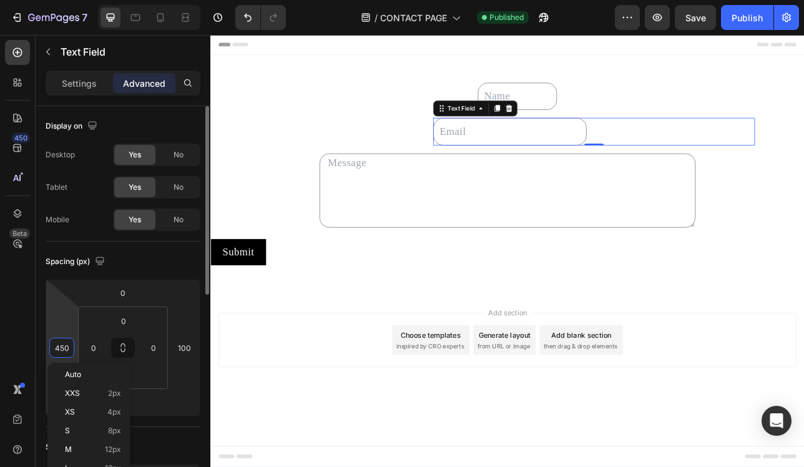
click at [66, 350] on input "450" at bounding box center [61, 347] width 19 height 19
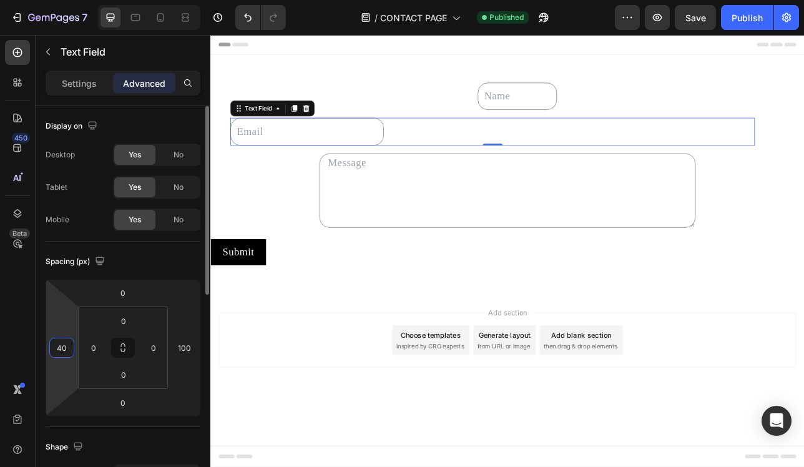
type input "490"
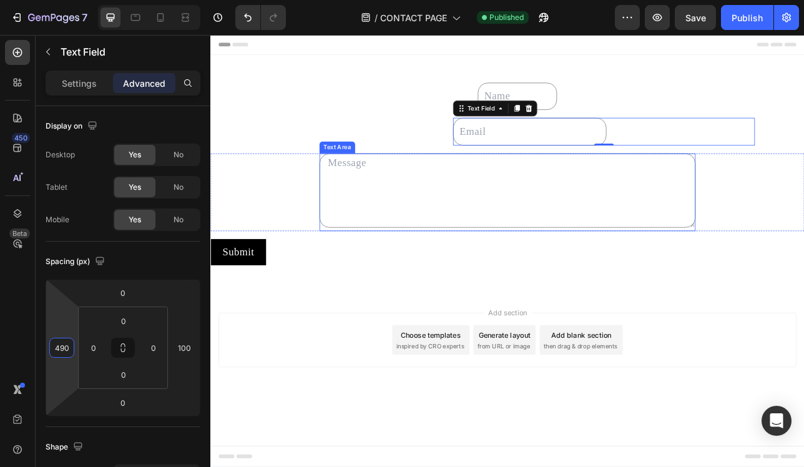
click at [376, 263] on textarea at bounding box center [585, 232] width 475 height 94
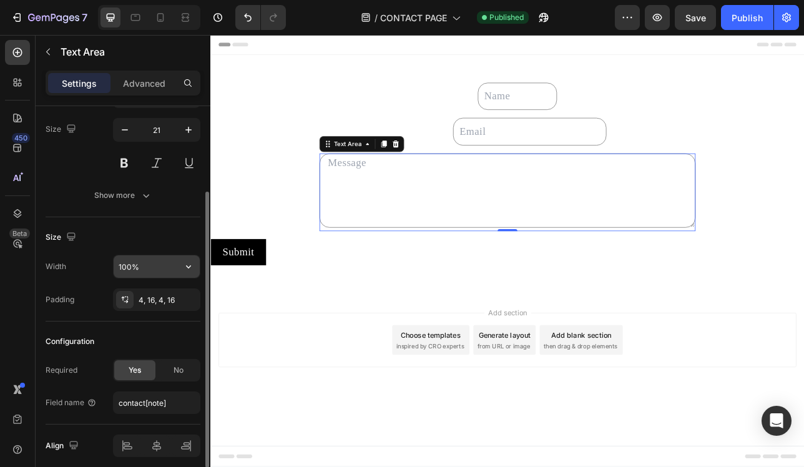
scroll to position [134, 0]
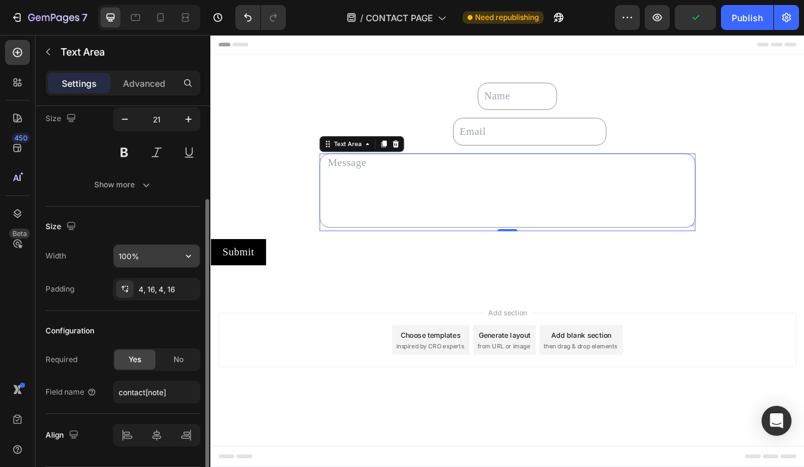
click at [167, 258] on input "100%" at bounding box center [157, 256] width 86 height 22
click at [187, 252] on icon "button" at bounding box center [188, 256] width 12 height 12
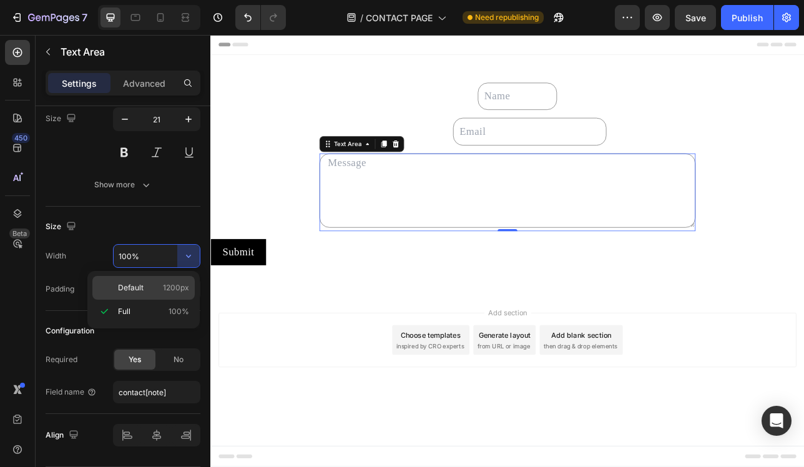
click at [179, 290] on span "1200px" at bounding box center [176, 287] width 26 height 11
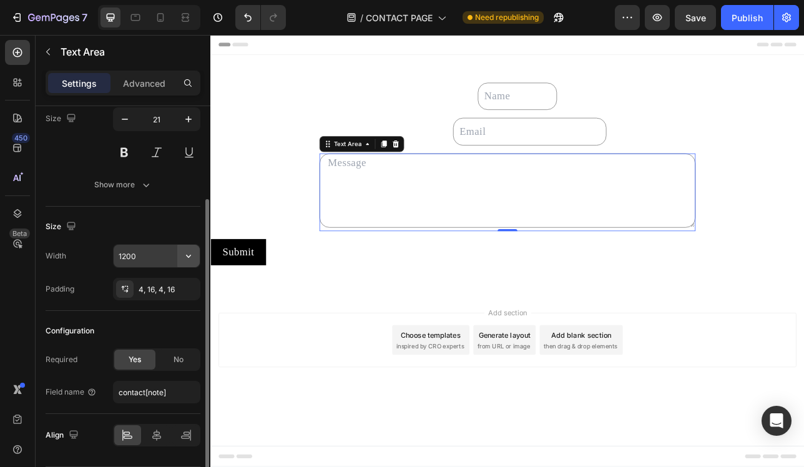
click at [180, 252] on button "button" at bounding box center [188, 256] width 22 height 22
click at [149, 258] on input "1200" at bounding box center [157, 256] width 86 height 22
click at [129, 258] on input "1200" at bounding box center [157, 256] width 86 height 22
click at [168, 214] on div "Size Width 1240 Padding 4, 16, 4, 16" at bounding box center [123, 259] width 155 height 104
click at [160, 254] on input "1240" at bounding box center [157, 256] width 86 height 22
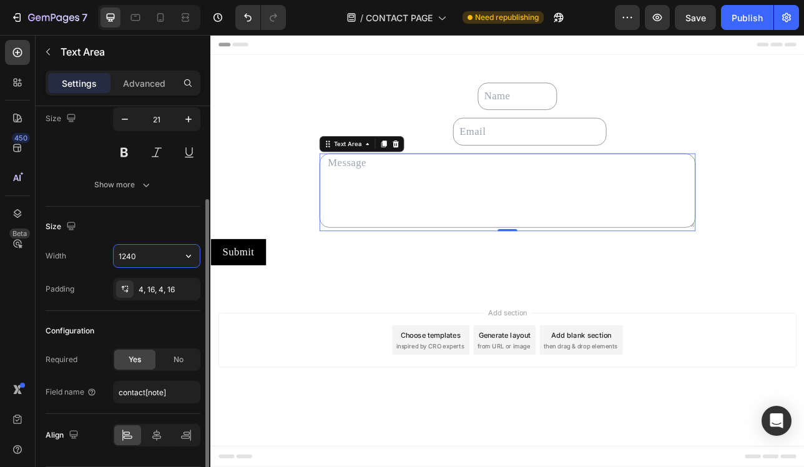
click at [130, 257] on input "1240" at bounding box center [157, 256] width 86 height 22
type input "1200"
click at [184, 225] on div "Size" at bounding box center [123, 227] width 155 height 20
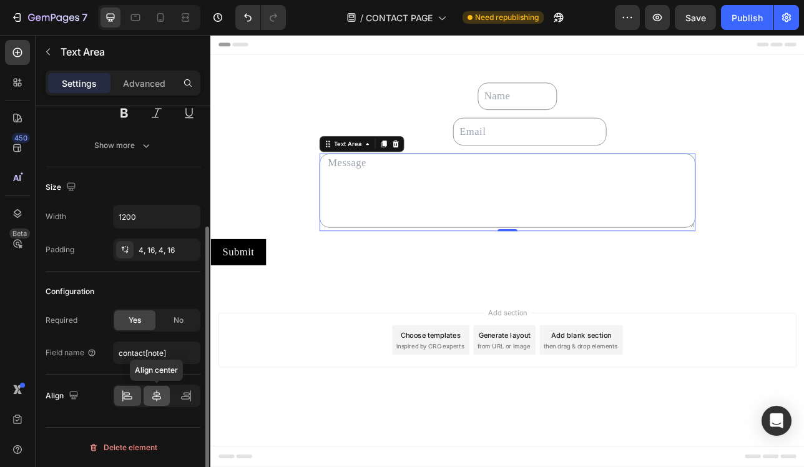
click at [152, 391] on icon at bounding box center [156, 396] width 12 height 12
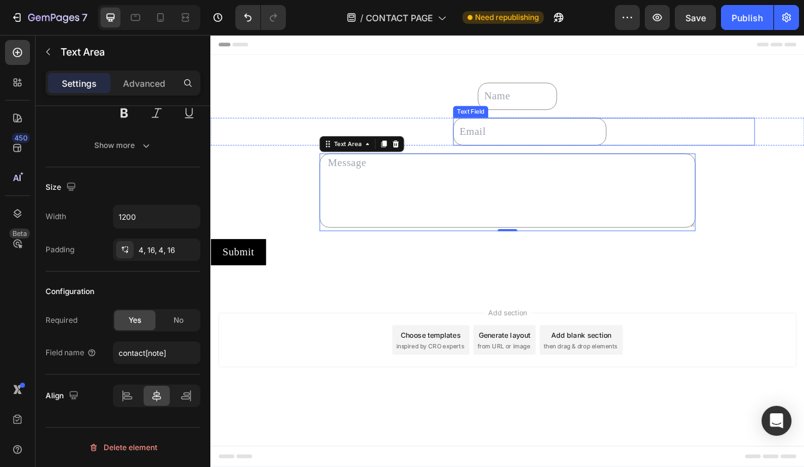
click at [558, 154] on input "text" at bounding box center [613, 157] width 194 height 34
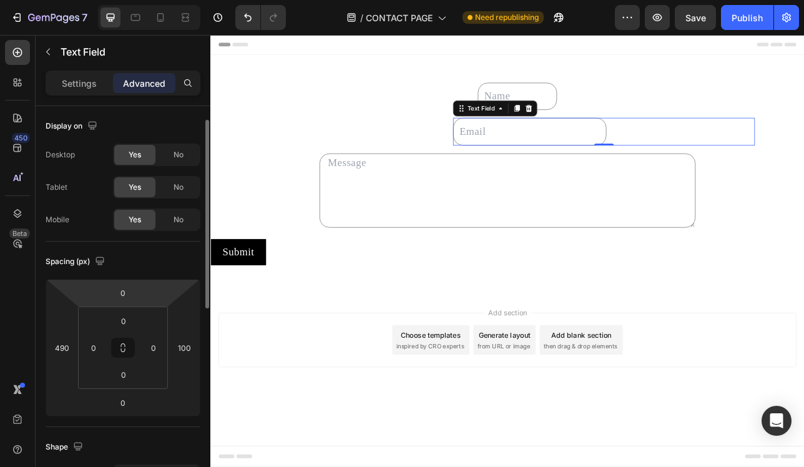
scroll to position [436, 0]
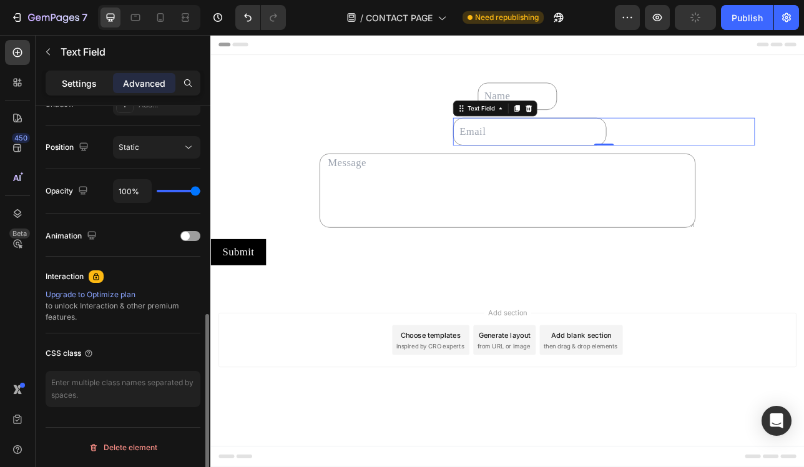
click at [84, 89] on p "Settings" at bounding box center [79, 83] width 35 height 13
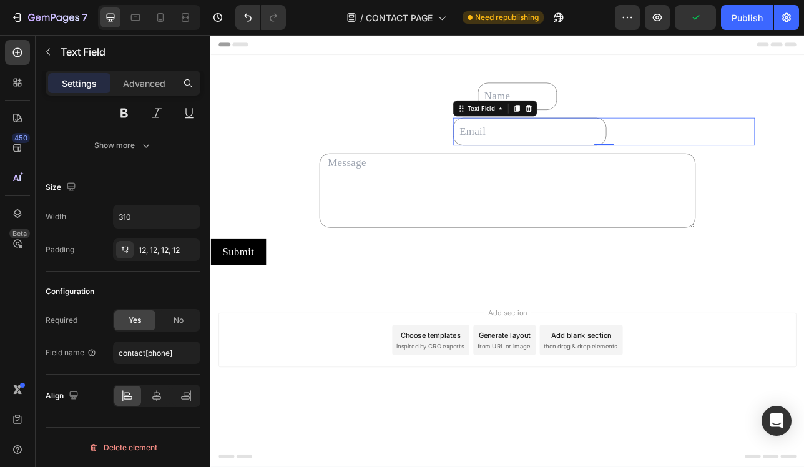
scroll to position [173, 0]
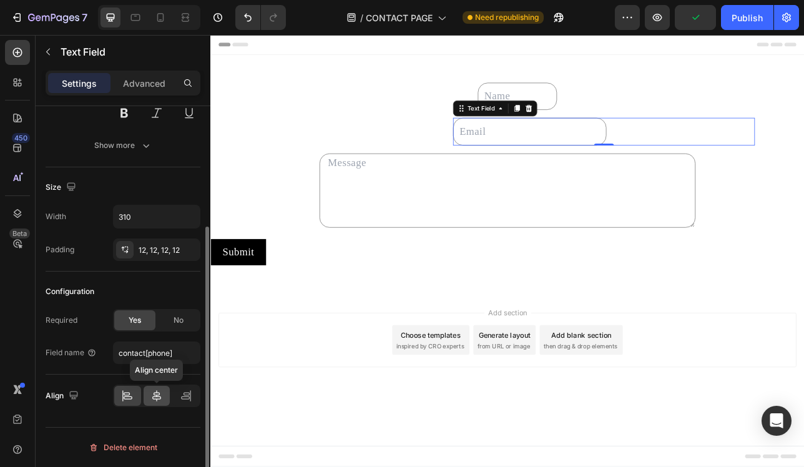
click at [157, 397] on icon at bounding box center [156, 396] width 12 height 12
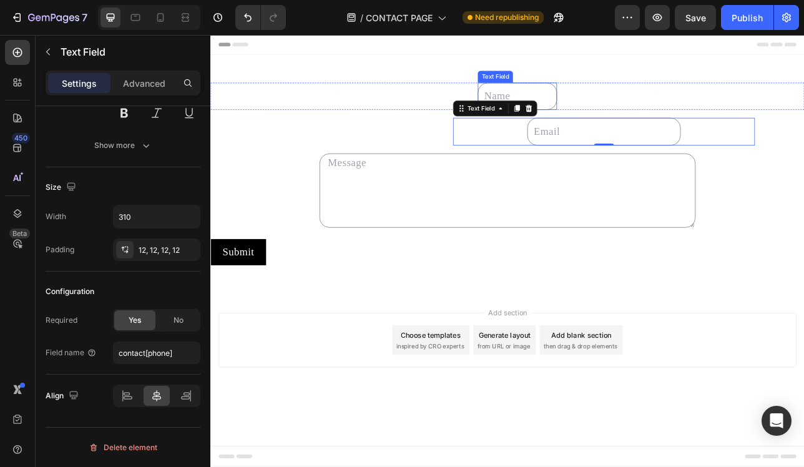
click at [588, 114] on input "text" at bounding box center [598, 113] width 100 height 34
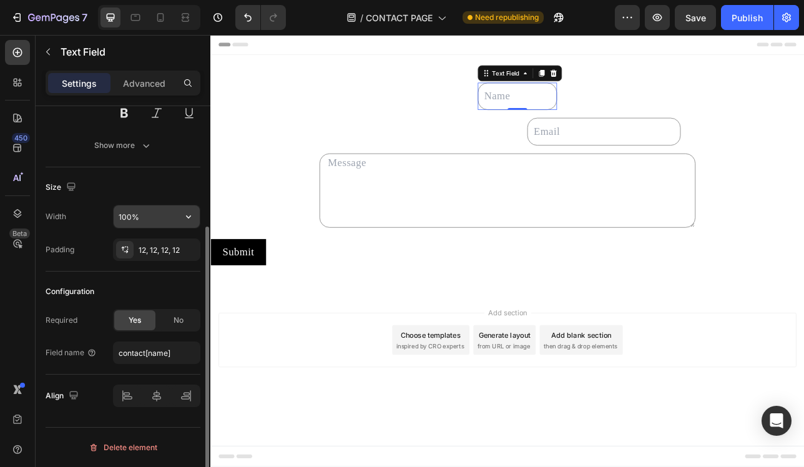
click at [167, 207] on input "100%" at bounding box center [157, 216] width 86 height 22
click at [193, 214] on icon "button" at bounding box center [188, 216] width 12 height 12
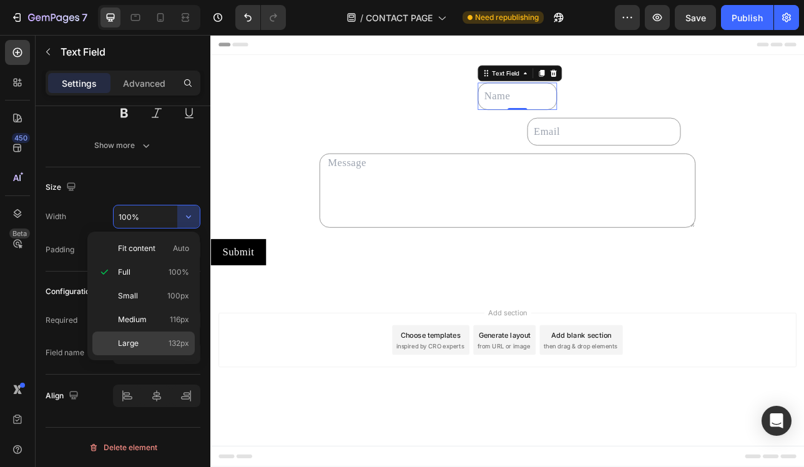
click at [171, 335] on div "Large 132px" at bounding box center [143, 344] width 102 height 24
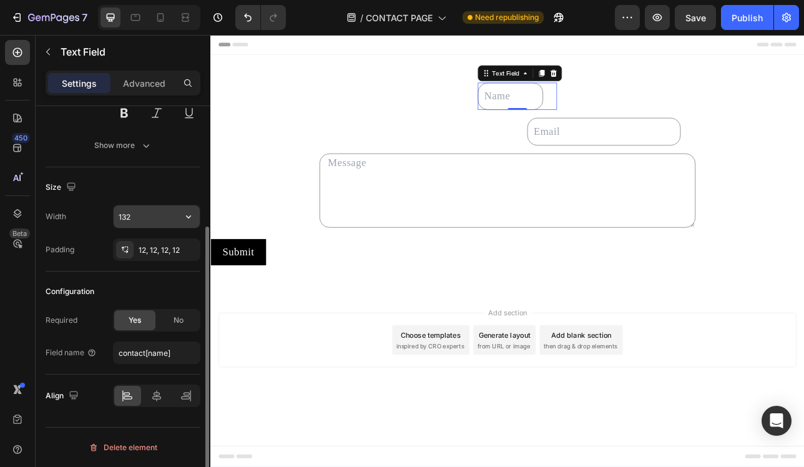
click at [172, 214] on input "132" at bounding box center [157, 216] width 86 height 22
type input "1"
type input "4"
type input "1"
type input "2"
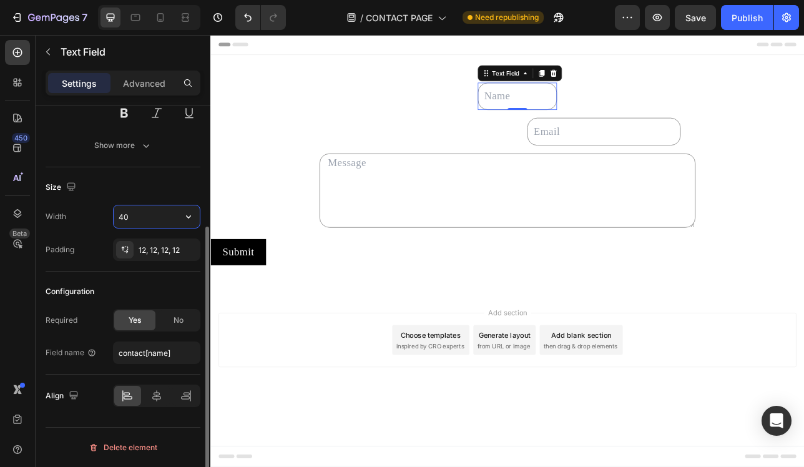
type input "4"
type input "600"
click at [151, 169] on div "Size Width 600 Padding 12, 12, 12, 12" at bounding box center [123, 219] width 155 height 104
click at [157, 395] on icon at bounding box center [156, 395] width 9 height 11
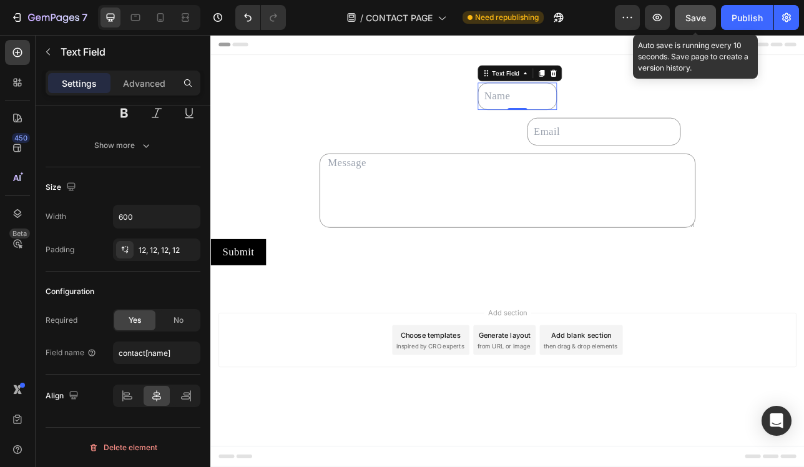
click at [702, 13] on span "Save" at bounding box center [696, 17] width 21 height 11
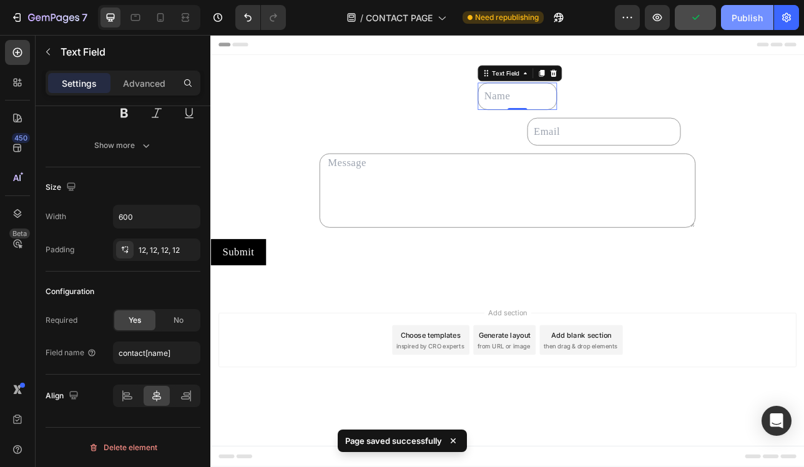
click at [746, 17] on div "Publish" at bounding box center [747, 17] width 31 height 13
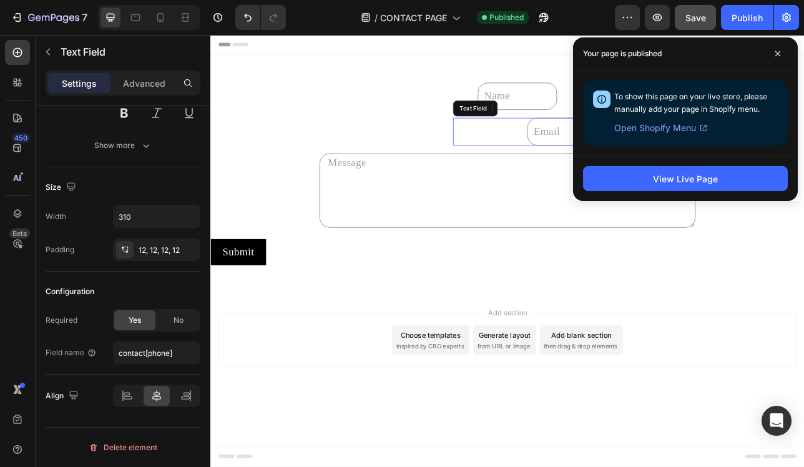
click at [625, 165] on input "text" at bounding box center [707, 157] width 194 height 34
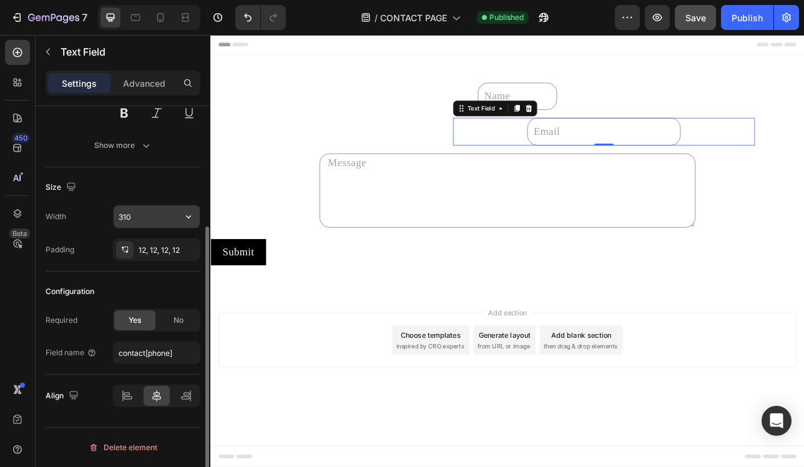
click at [160, 211] on input "310" at bounding box center [157, 216] width 86 height 22
click at [152, 220] on input "310" at bounding box center [157, 216] width 86 height 22
type input "3"
type input "240"
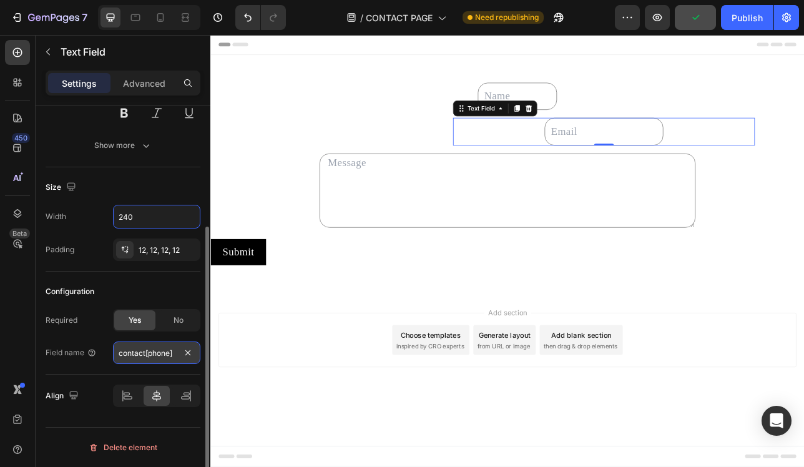
click at [175, 353] on input "contact[phone]" at bounding box center [156, 353] width 87 height 22
type input "email"
click at [122, 297] on div "Configuration" at bounding box center [123, 292] width 155 height 20
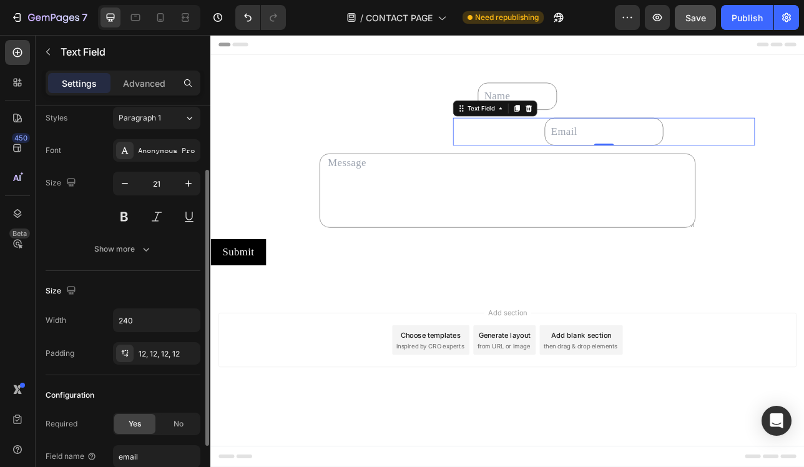
scroll to position [39, 0]
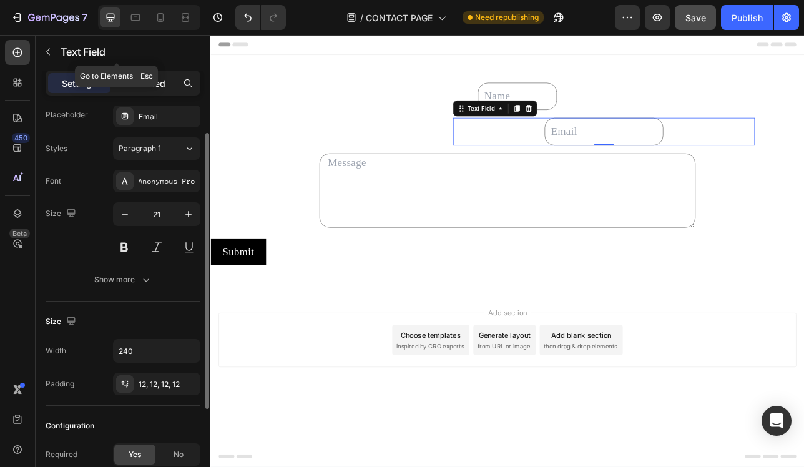
click at [155, 79] on p "Advanced" at bounding box center [144, 83] width 42 height 13
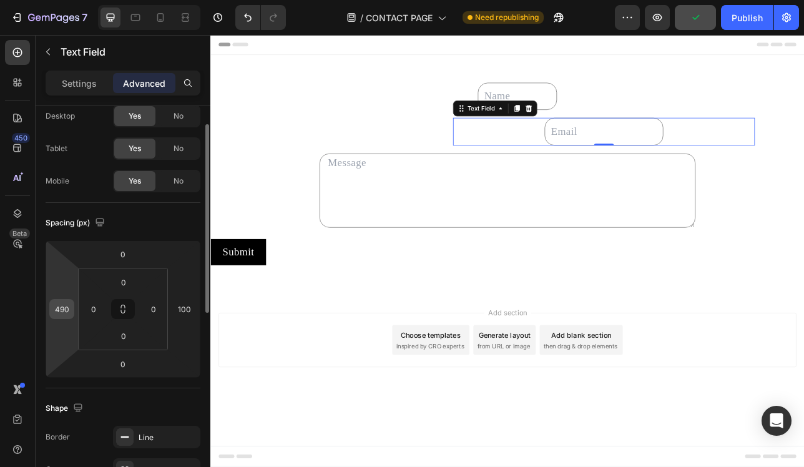
click at [65, 311] on input "490" at bounding box center [61, 309] width 19 height 19
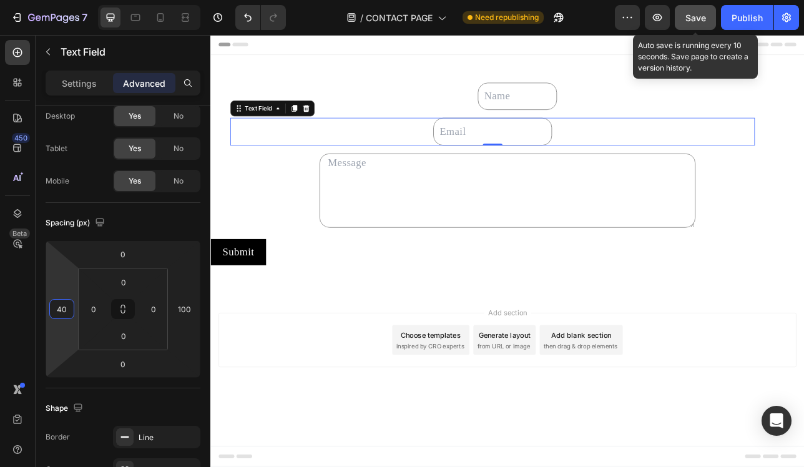
type input "40"
click at [703, 19] on span "Save" at bounding box center [696, 17] width 21 height 11
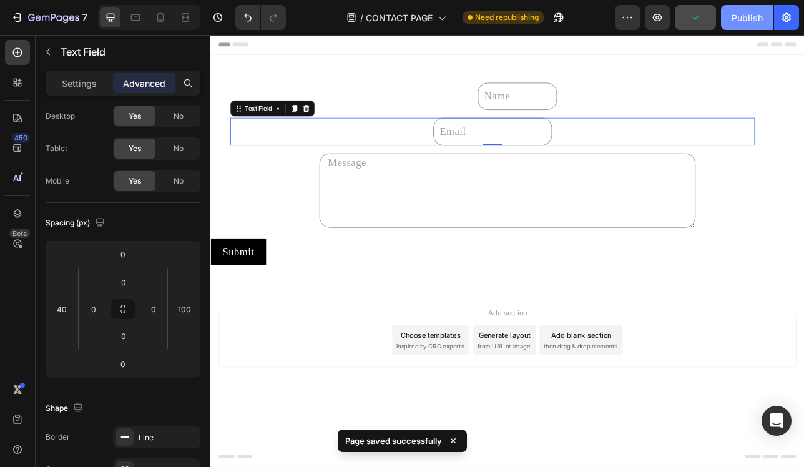
click at [771, 18] on button "Publish" at bounding box center [747, 17] width 52 height 25
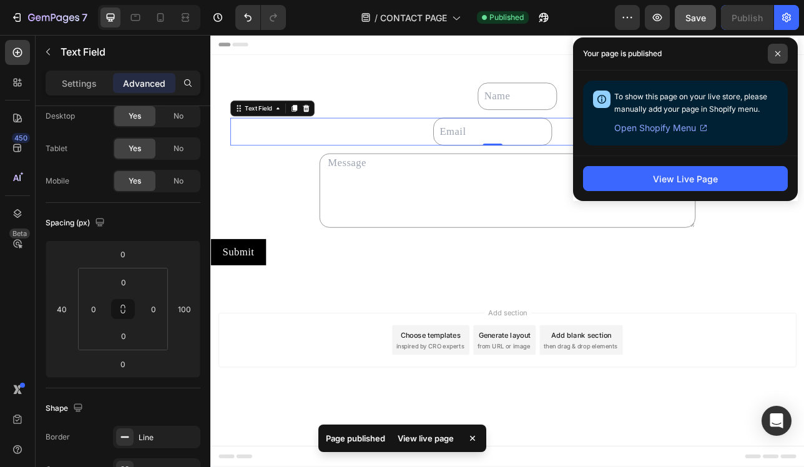
click at [779, 63] on span at bounding box center [778, 54] width 20 height 20
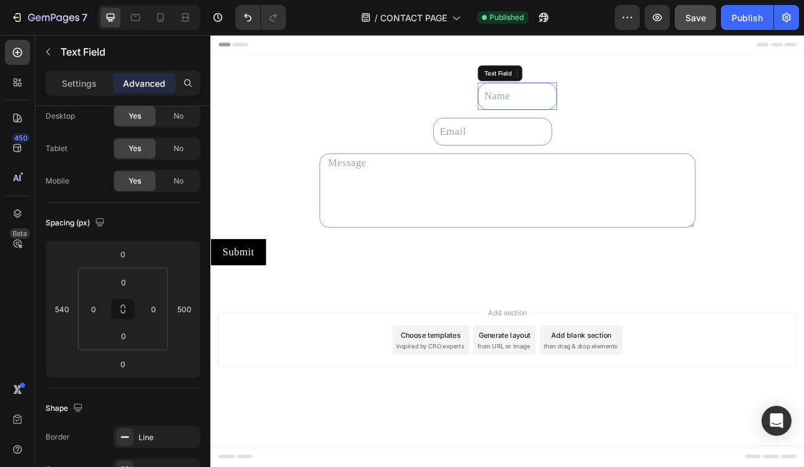
drag, startPoint x: 553, startPoint y: 113, endPoint x: 407, endPoint y: 113, distance: 146.1
click at [554, 113] on input "text" at bounding box center [598, 113] width 100 height 34
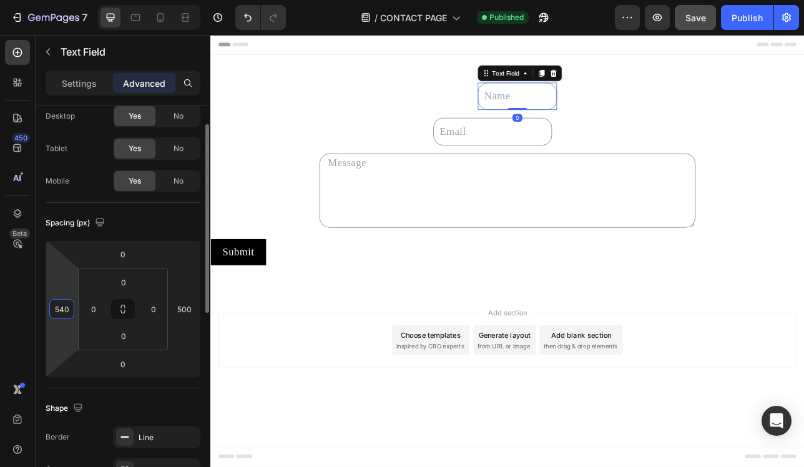
click at [64, 308] on input "540" at bounding box center [61, 309] width 19 height 19
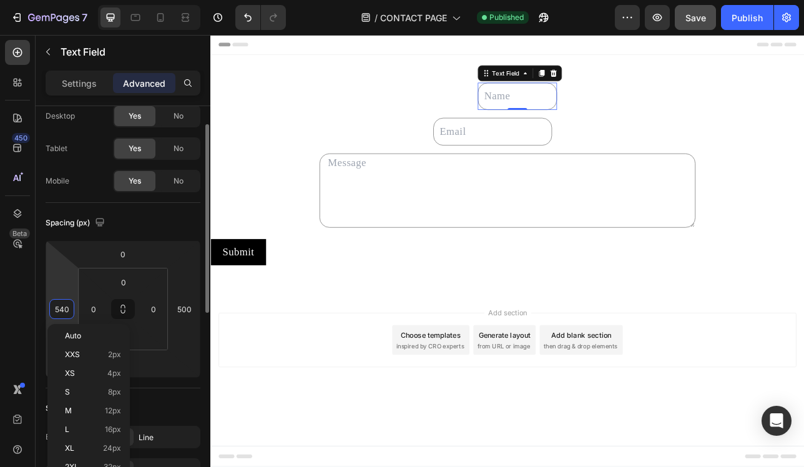
click at [65, 309] on input "540" at bounding box center [61, 309] width 19 height 19
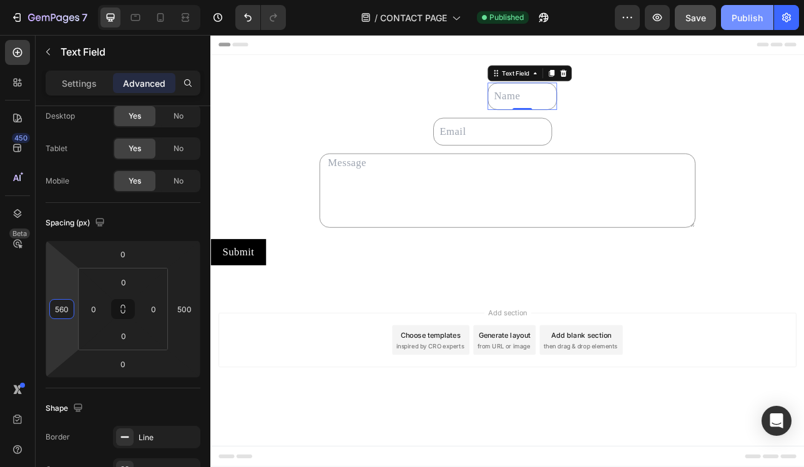
click at [745, 21] on div "Publish" at bounding box center [747, 17] width 31 height 13
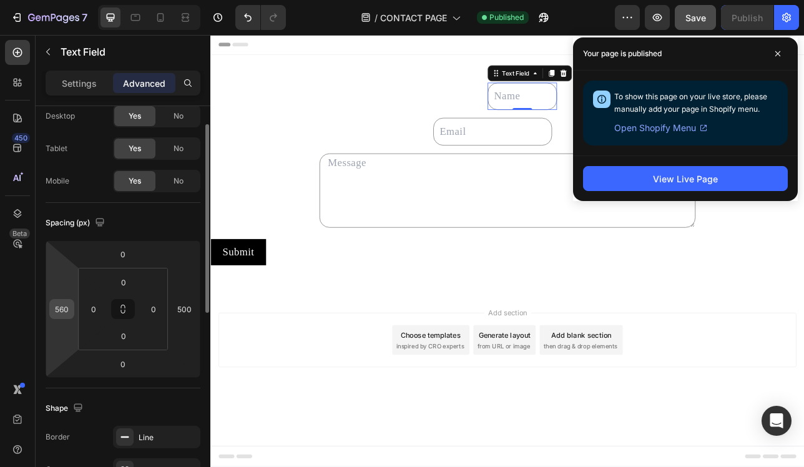
click at [63, 311] on input "560" at bounding box center [61, 309] width 19 height 19
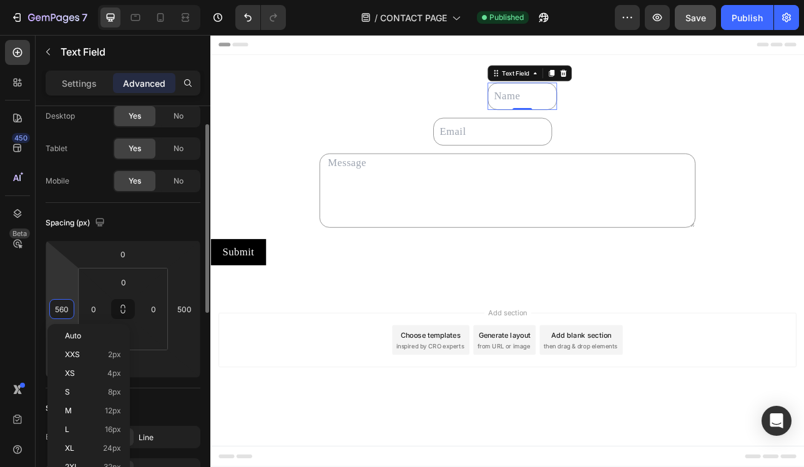
click at [59, 311] on input "560" at bounding box center [61, 309] width 19 height 19
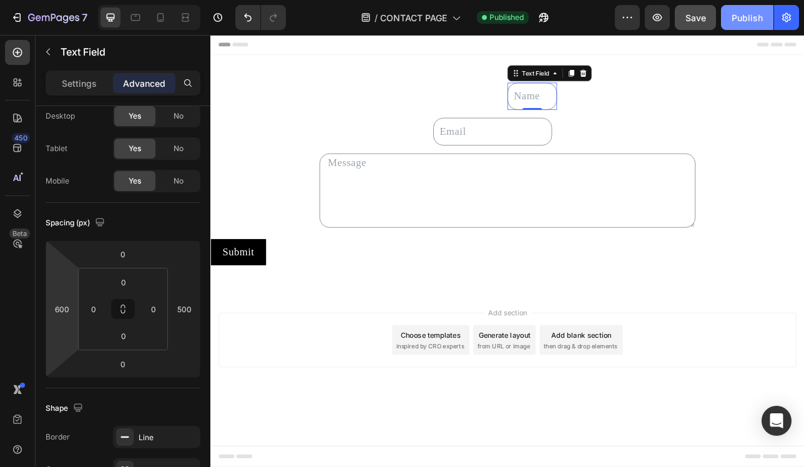
click at [749, 12] on div "Publish" at bounding box center [747, 17] width 31 height 13
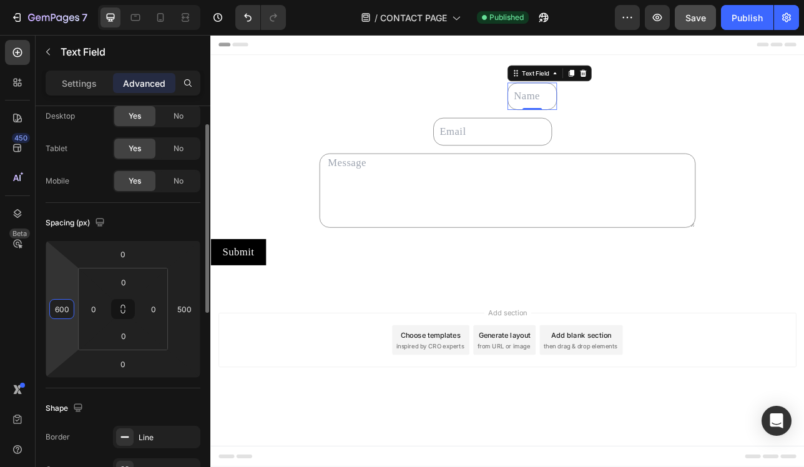
click at [66, 311] on input "600" at bounding box center [61, 309] width 19 height 19
click at [65, 310] on input "600" at bounding box center [61, 309] width 19 height 19
type input "580"
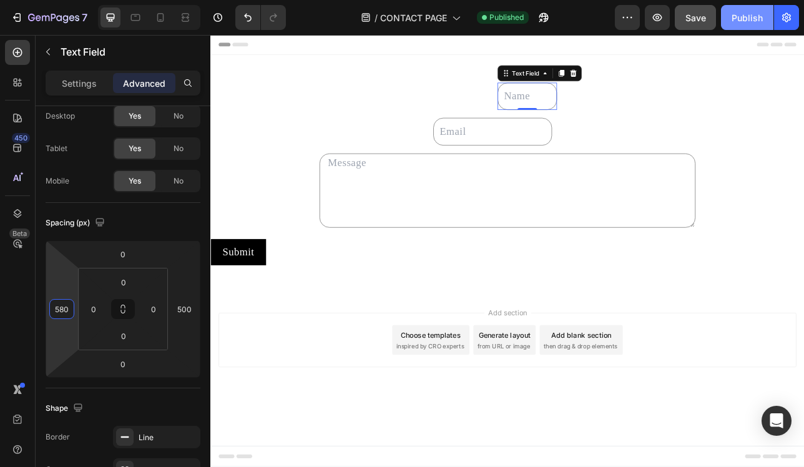
click at [749, 21] on div "Publish" at bounding box center [747, 17] width 31 height 13
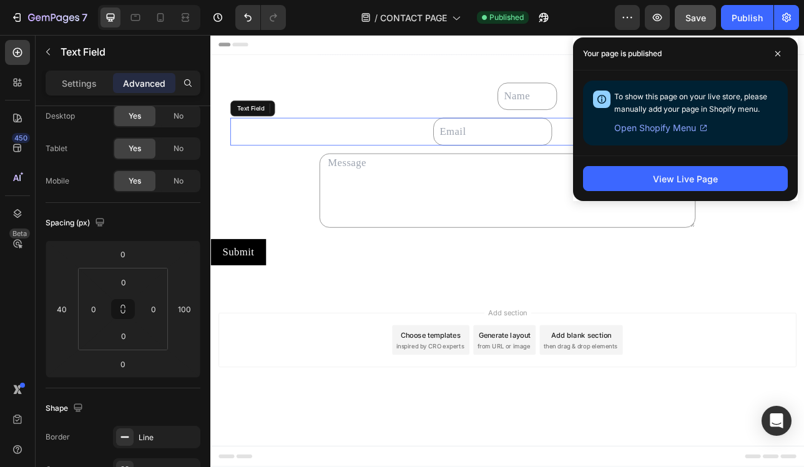
click at [486, 153] on div "Text Field" at bounding box center [566, 157] width 662 height 34
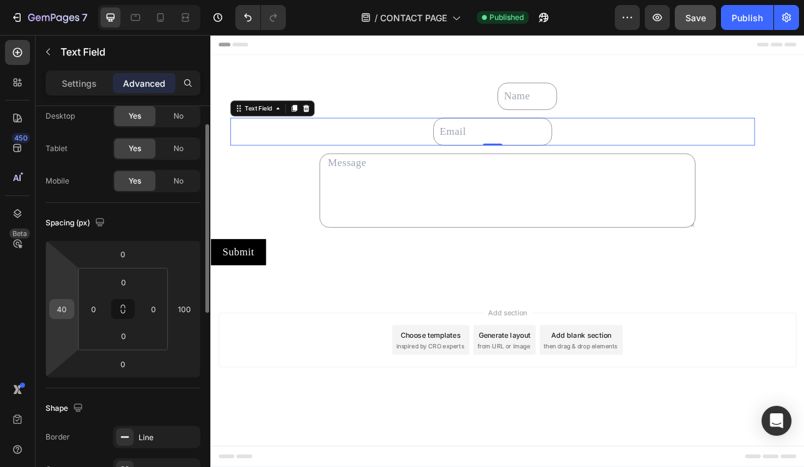
click at [61, 309] on input "40" at bounding box center [61, 309] width 19 height 19
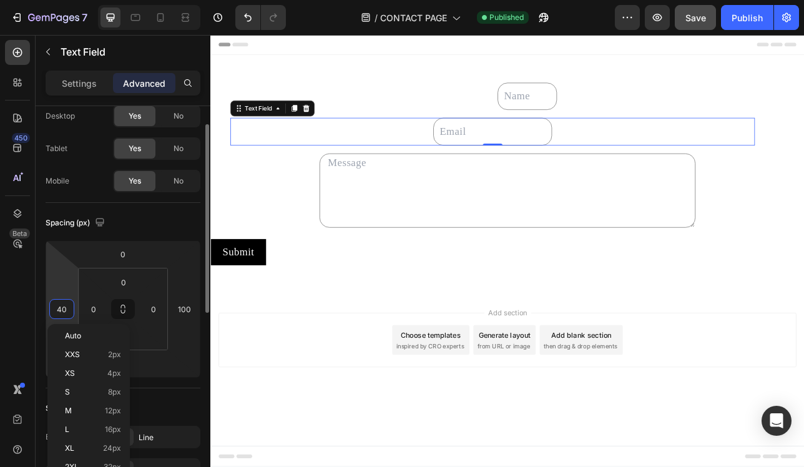
click at [61, 309] on input "40" at bounding box center [61, 309] width 19 height 19
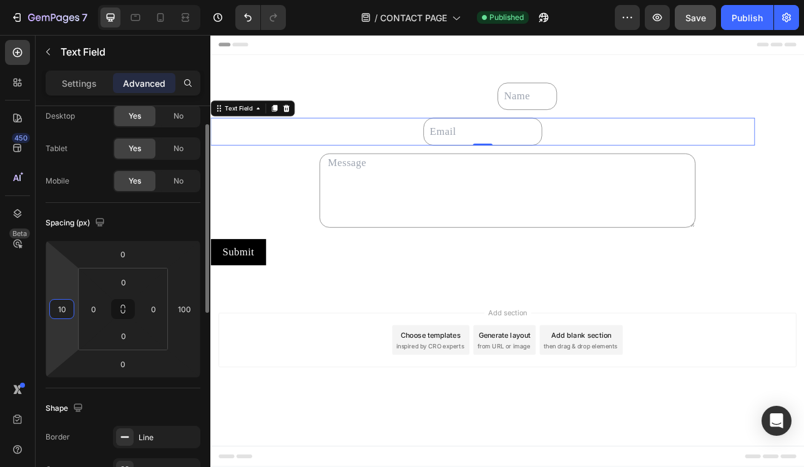
type input "180"
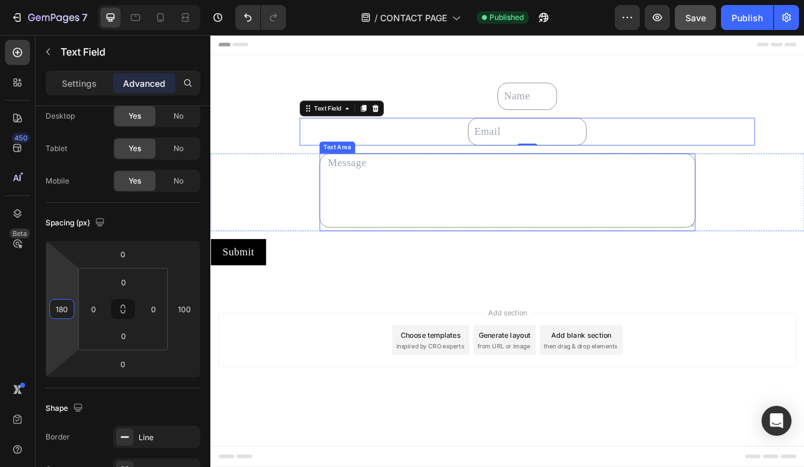
click at [403, 224] on textarea at bounding box center [585, 232] width 475 height 94
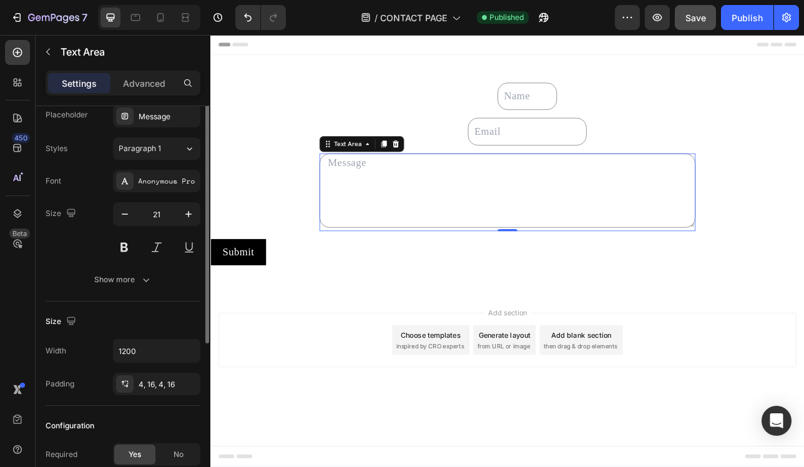
scroll to position [0, 0]
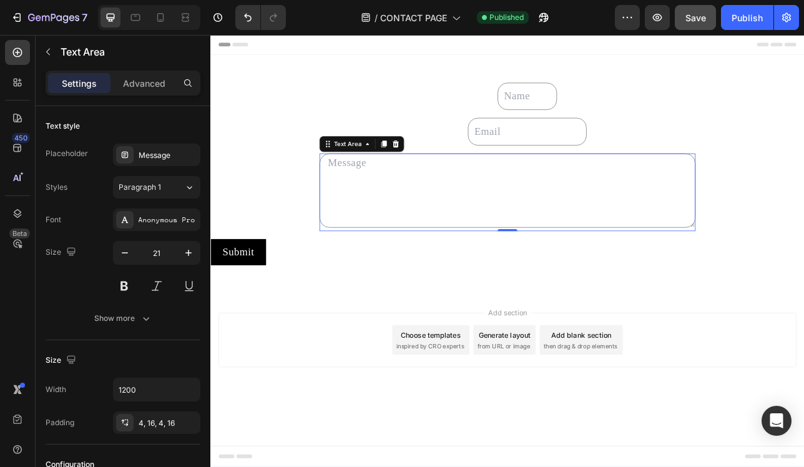
click at [152, 102] on div "Settings Advanced" at bounding box center [123, 89] width 175 height 36
click at [150, 83] on p "Advanced" at bounding box center [144, 83] width 42 height 13
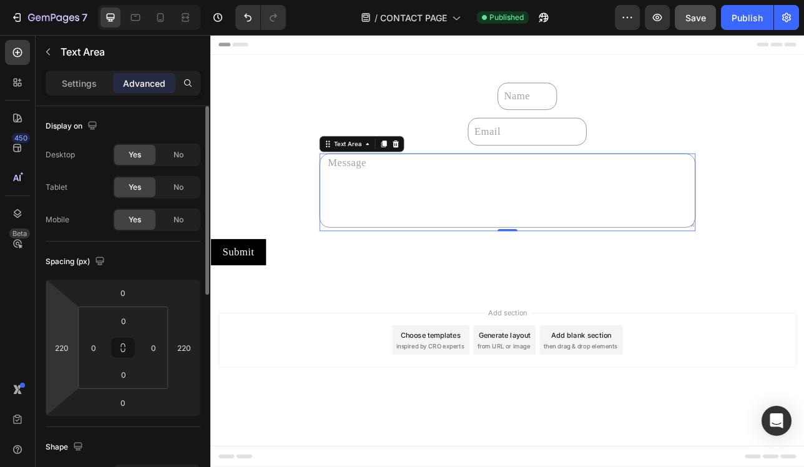
click at [67, 0] on html "7 Version history / CONTACT PAGE Published Preview Save Publish 450 Beta Sectio…" at bounding box center [402, 0] width 804 height 0
click at [67, 353] on input "220" at bounding box center [61, 347] width 19 height 19
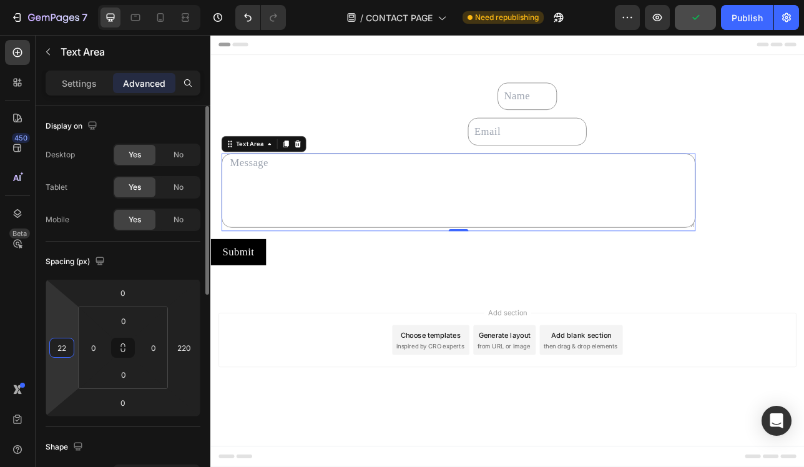
type input "2"
type input "330"
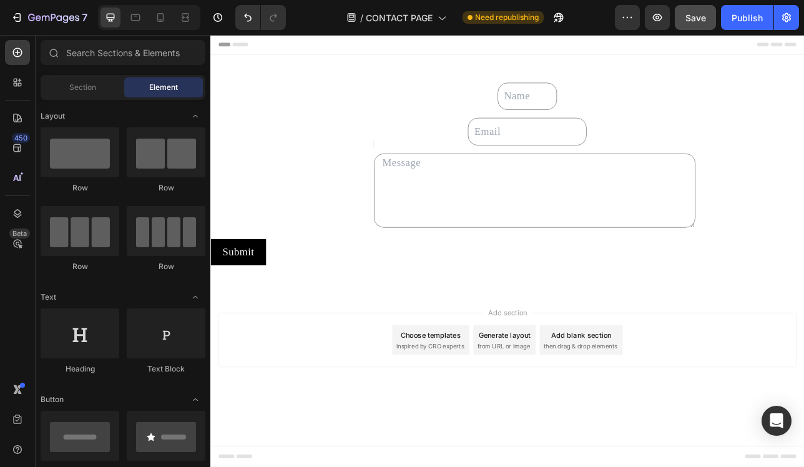
click at [398, 432] on div "Add section Choose templates inspired by CRO experts Generate layout from URL o…" at bounding box center [584, 420] width 729 height 69
click at [749, 18] on div "Publish" at bounding box center [747, 17] width 31 height 13
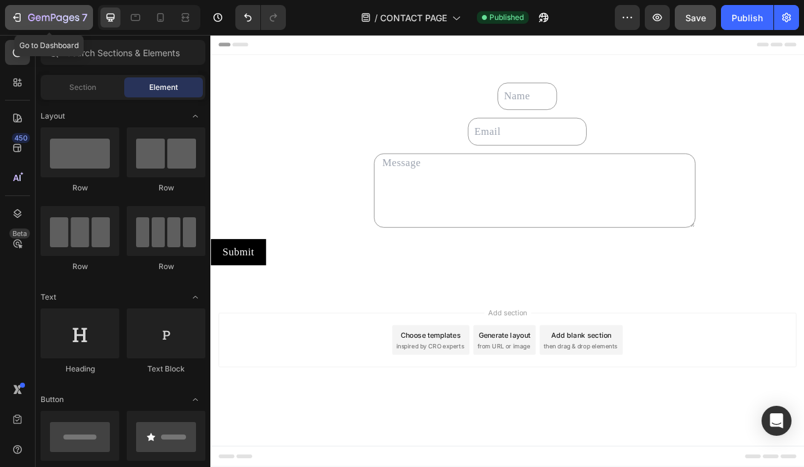
click at [67, 17] on icon "button" at bounding box center [66, 19] width 6 height 8
